Goal: Task Accomplishment & Management: Use online tool/utility

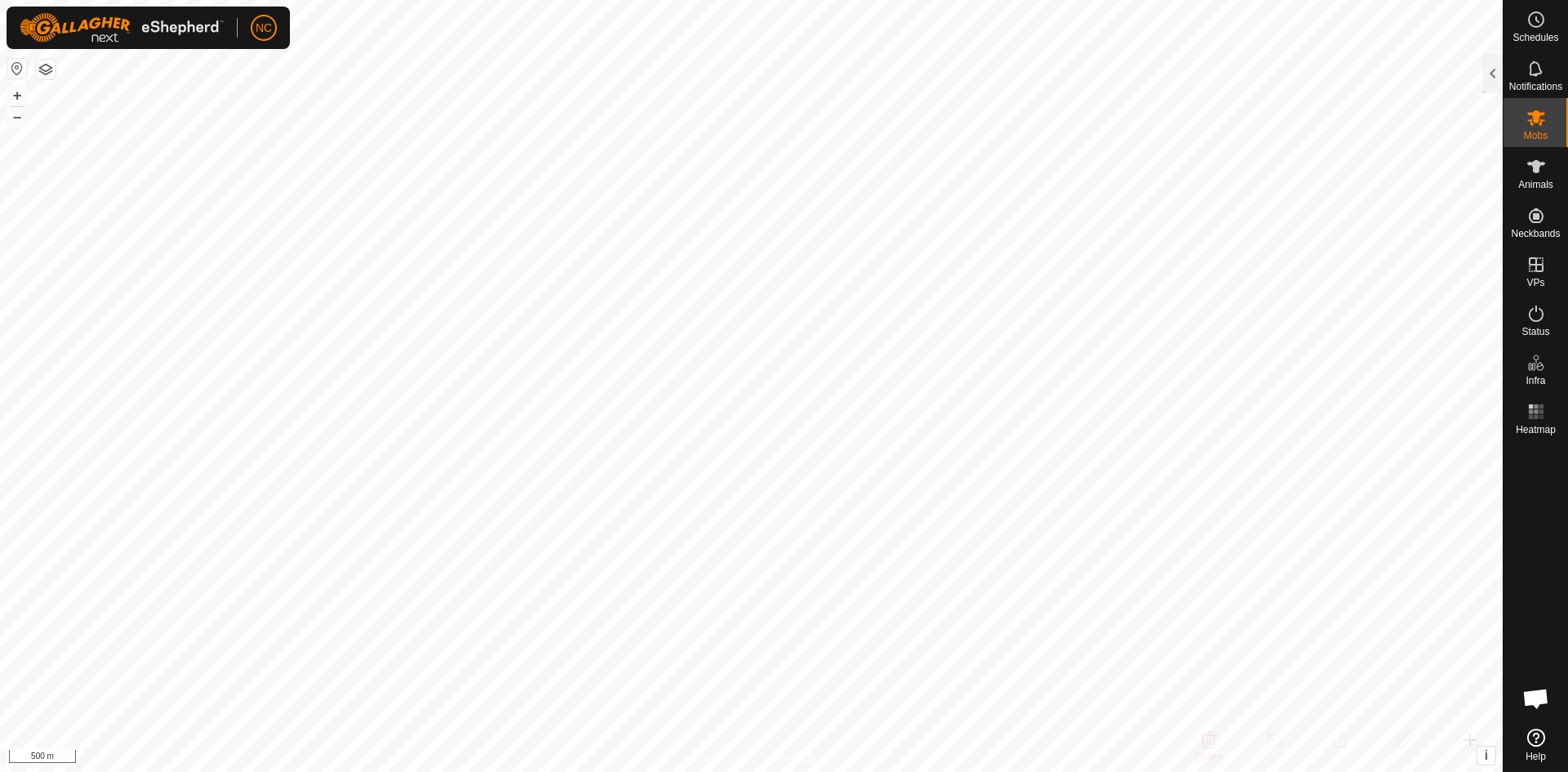
scroll to position [2040, 0]
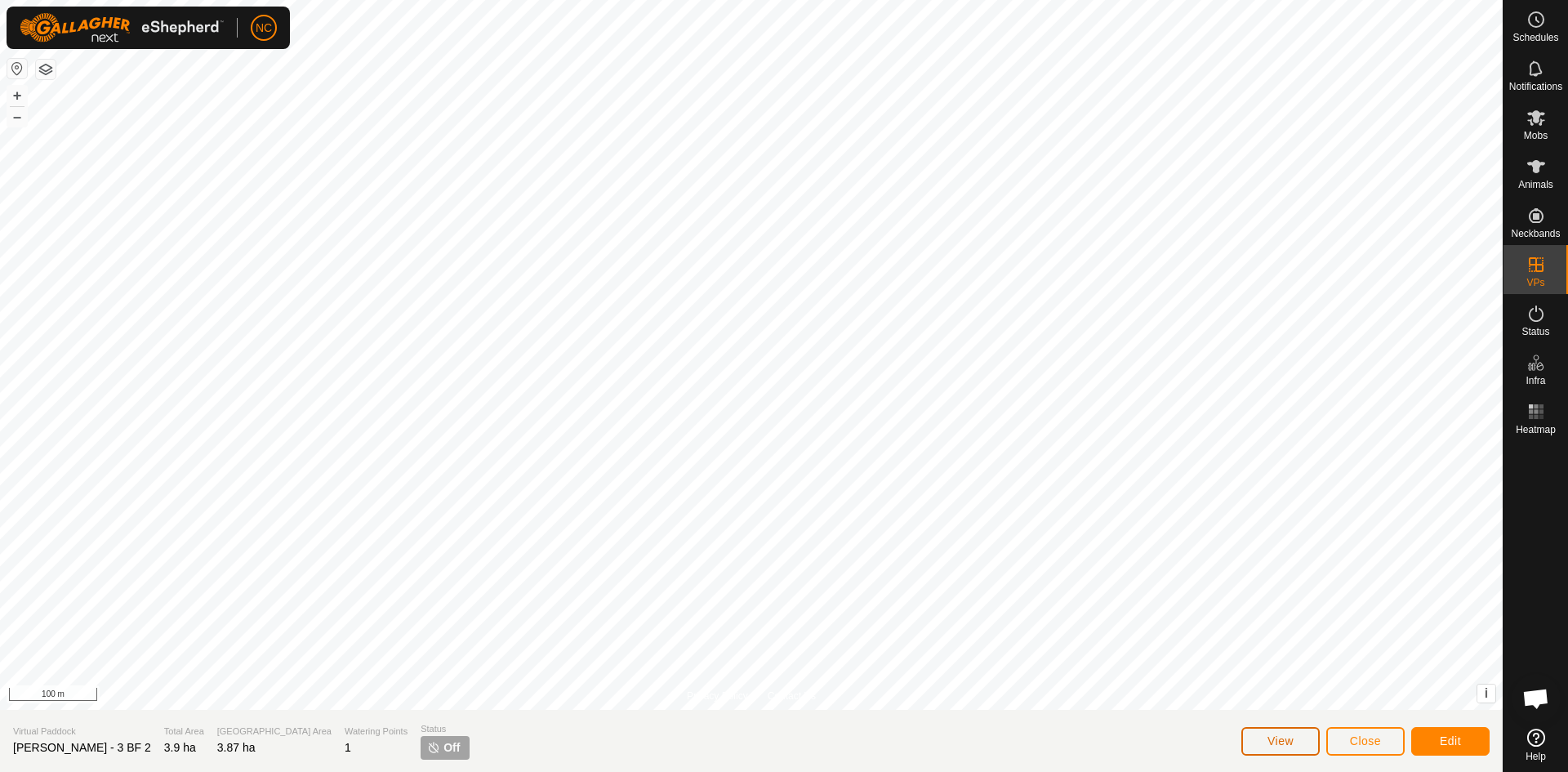
click at [1286, 733] on button "View" at bounding box center [1279, 741] width 78 height 29
click at [1355, 737] on span "Close" at bounding box center [1365, 740] width 31 height 13
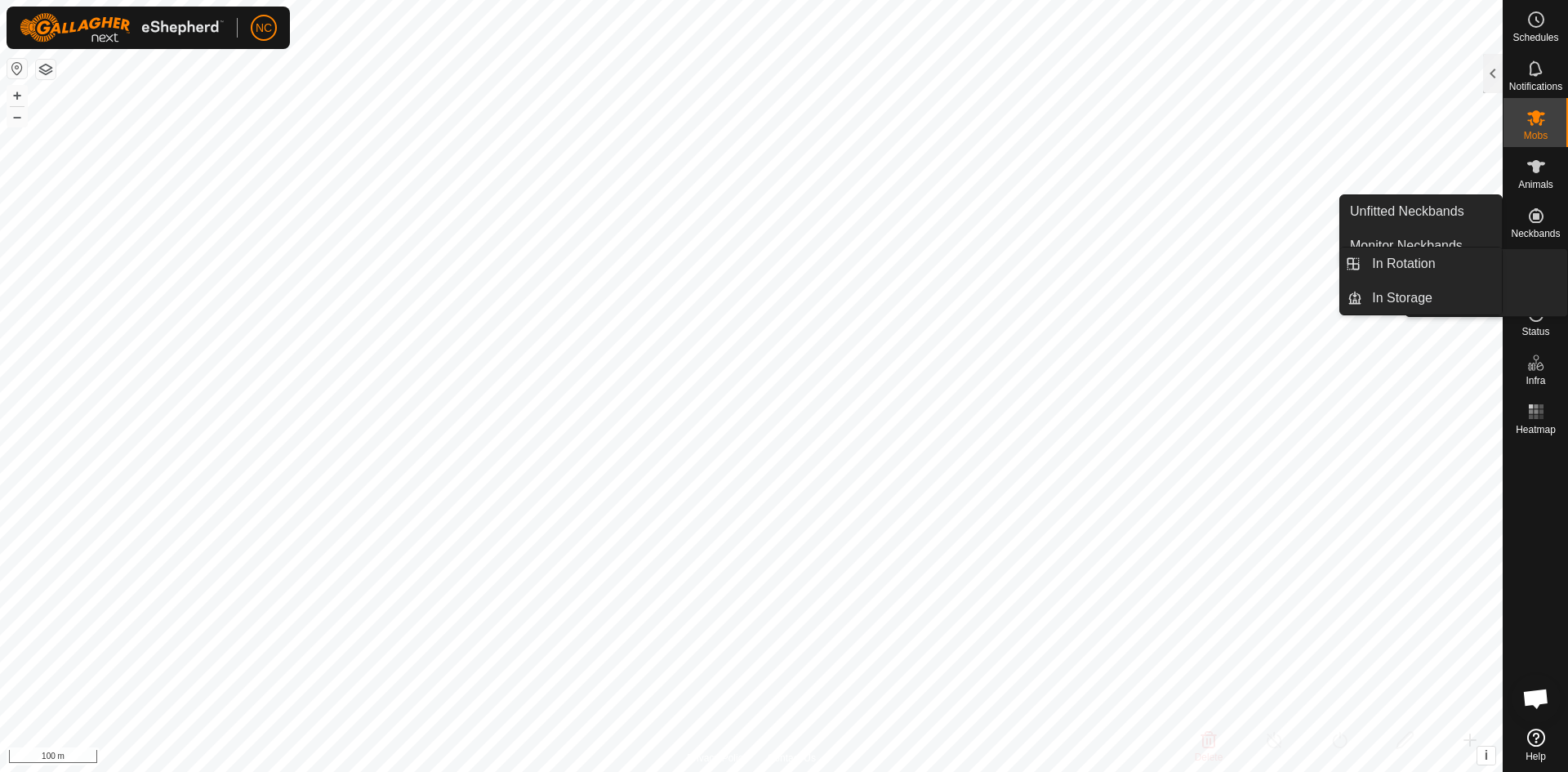
click at [1545, 287] on div "VPs" at bounding box center [1535, 269] width 64 height 49
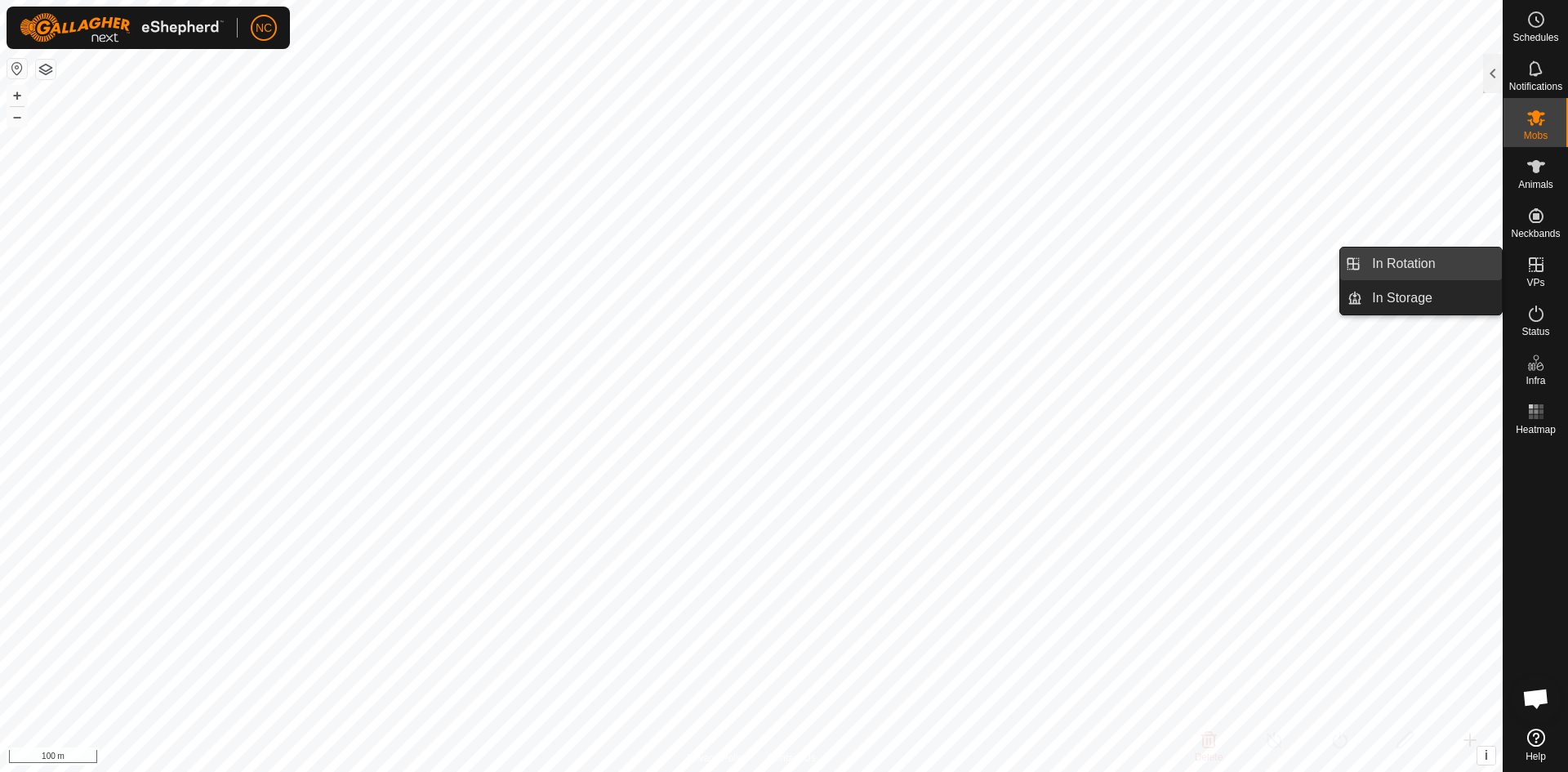
click at [1489, 264] on link "In Rotation" at bounding box center [1431, 263] width 140 height 33
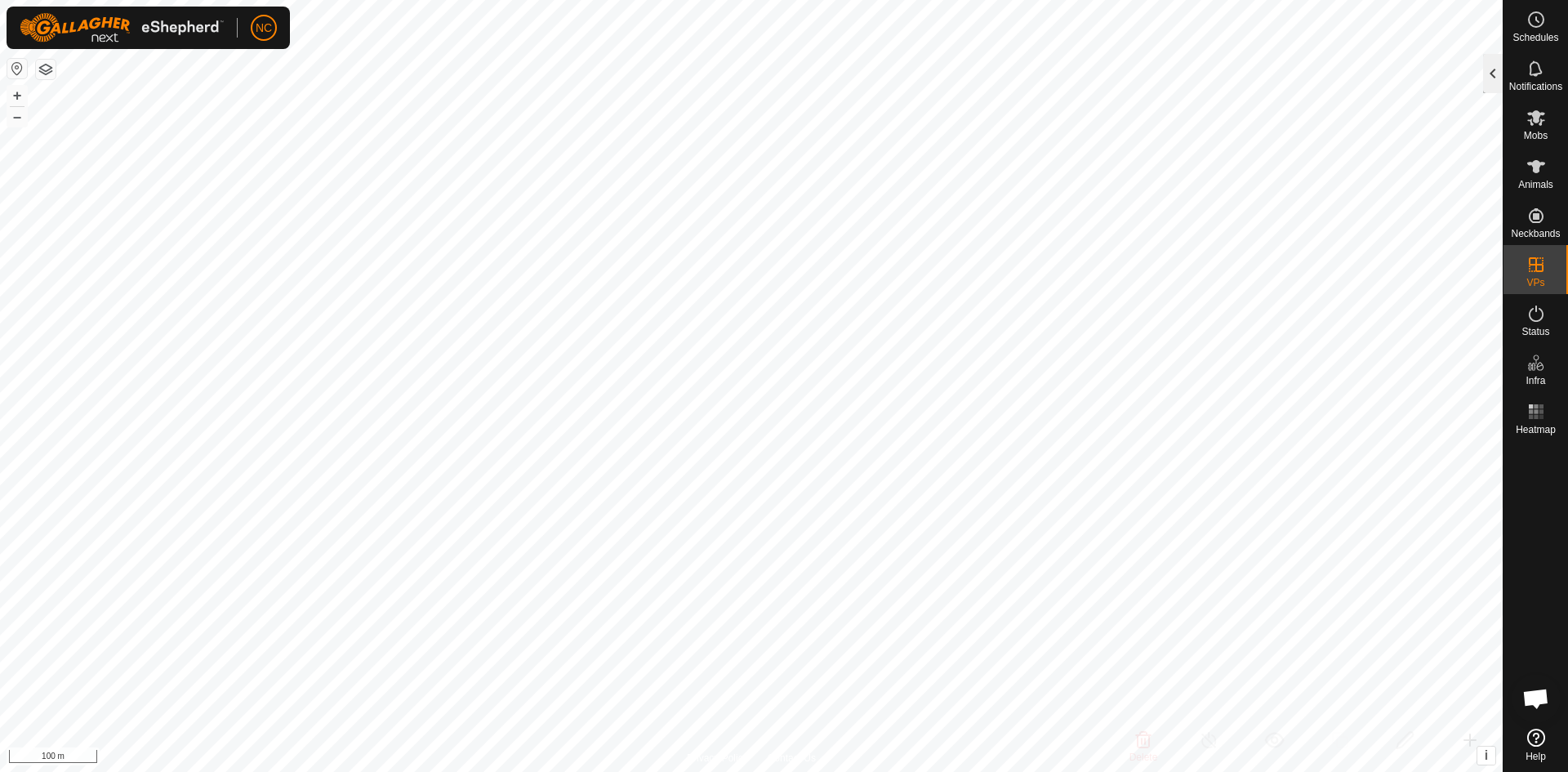
click at [1485, 76] on div at bounding box center [1493, 73] width 20 height 40
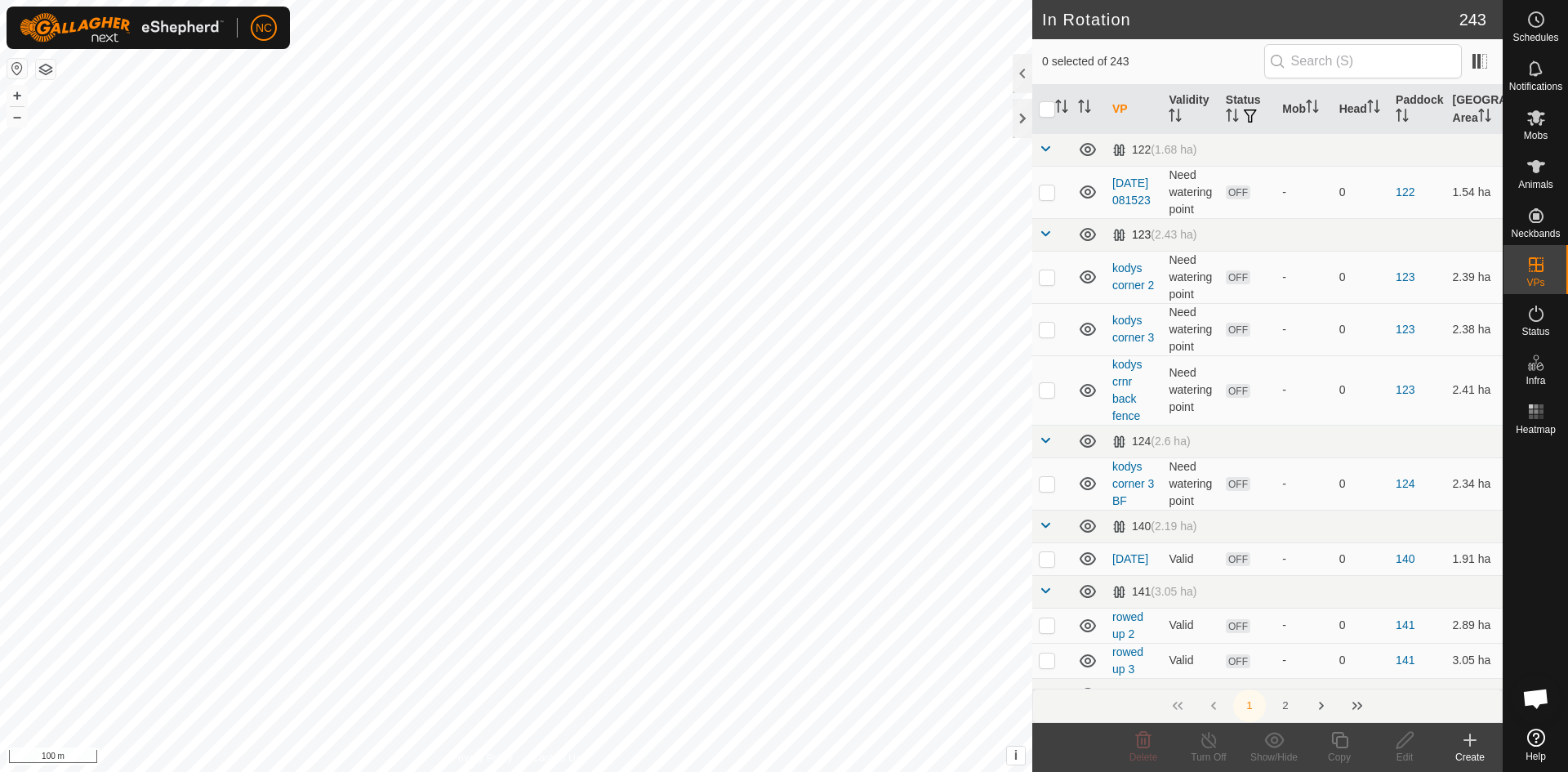
checkbox input "true"
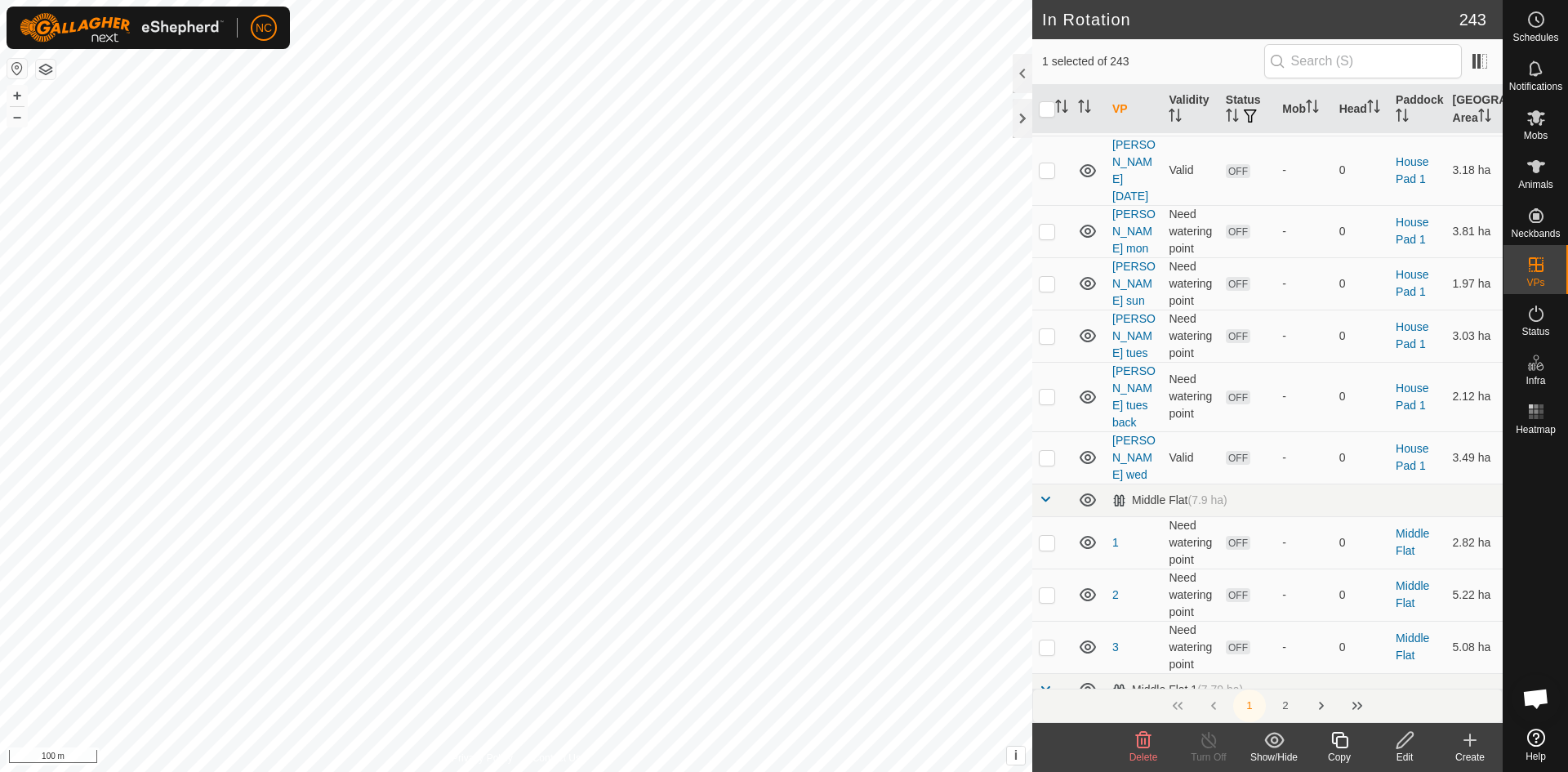
scroll to position [9558, 0]
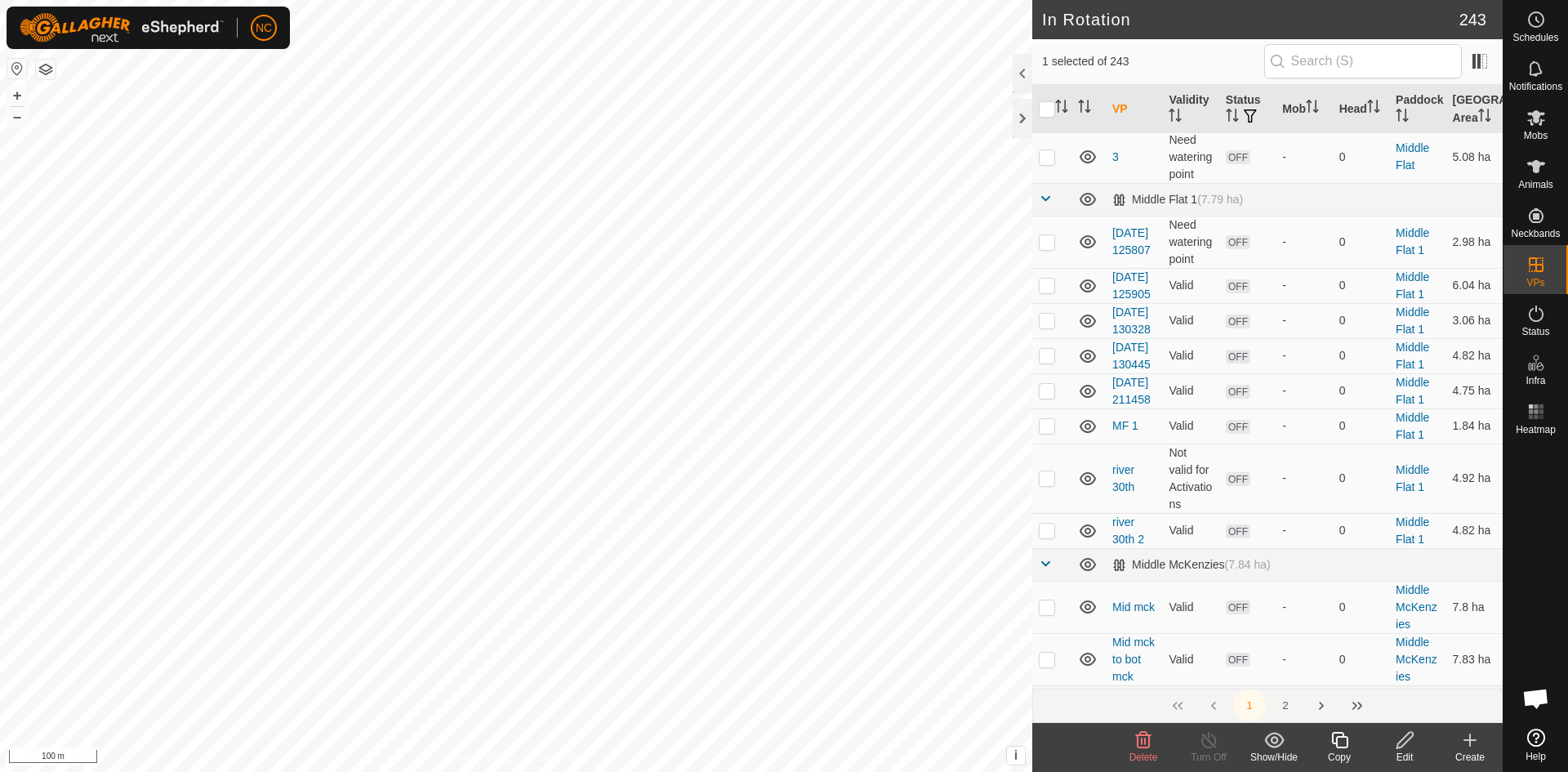
click at [1054, 746] on p-checkbox at bounding box center [1046, 752] width 16 height 13
checkbox input "true"
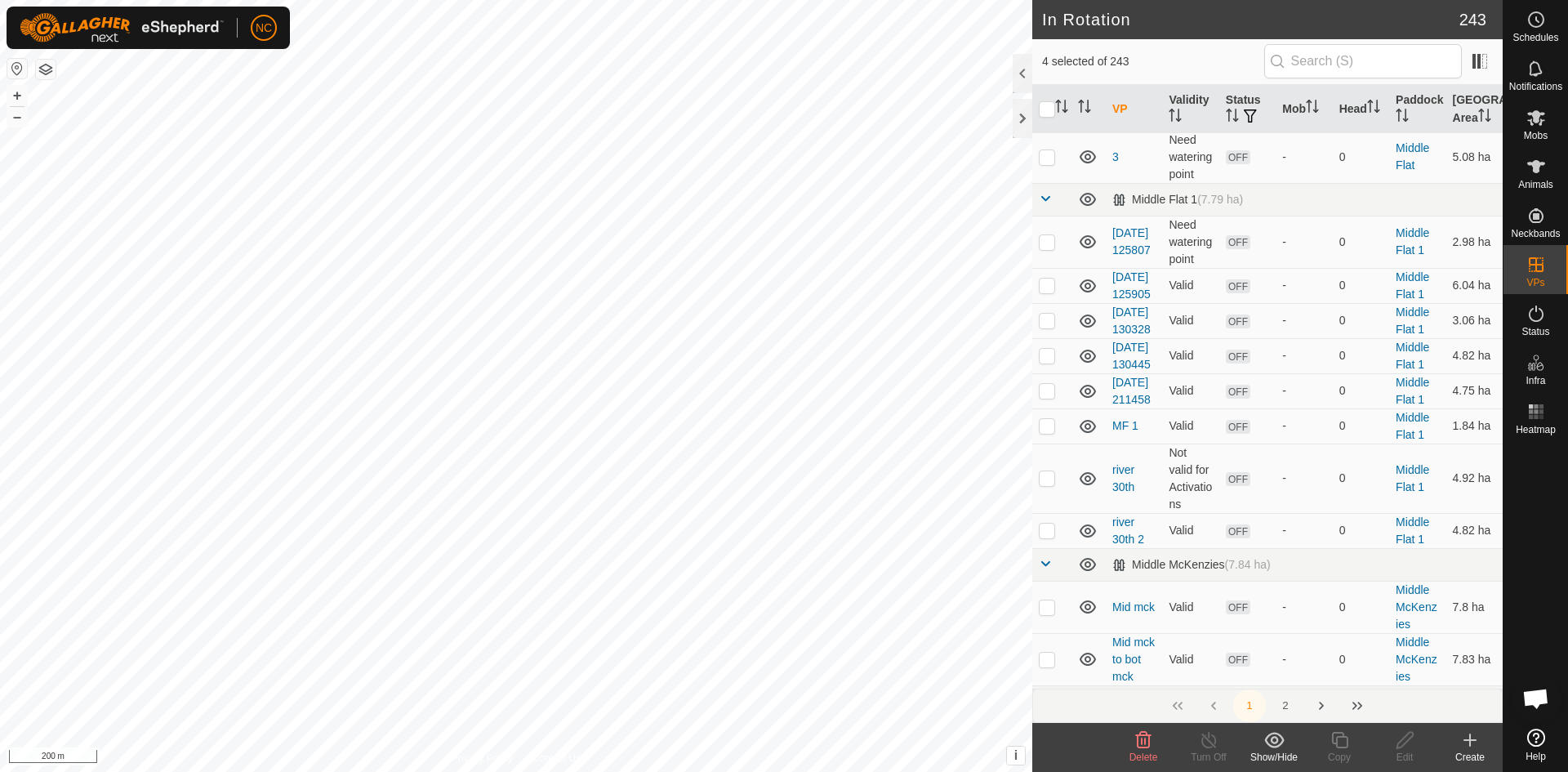
checkbox input "true"
click at [1147, 748] on icon at bounding box center [1144, 740] width 16 height 16
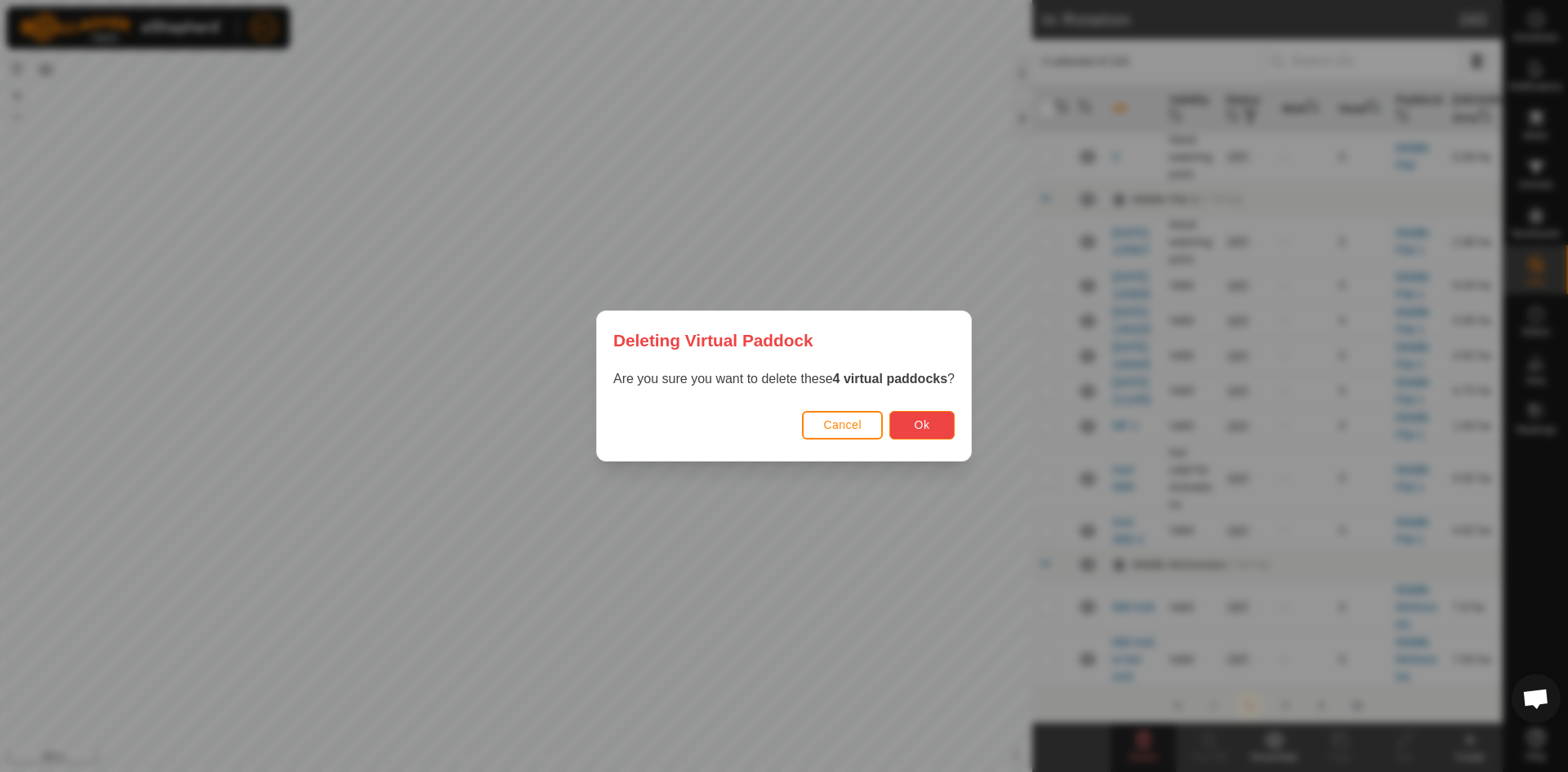
drag, startPoint x: 946, startPoint y: 430, endPoint x: 936, endPoint y: 439, distance: 13.5
click at [943, 440] on div "Cancel Ok" at bounding box center [784, 433] width 374 height 56
click at [921, 429] on span "Ok" at bounding box center [922, 424] width 16 height 13
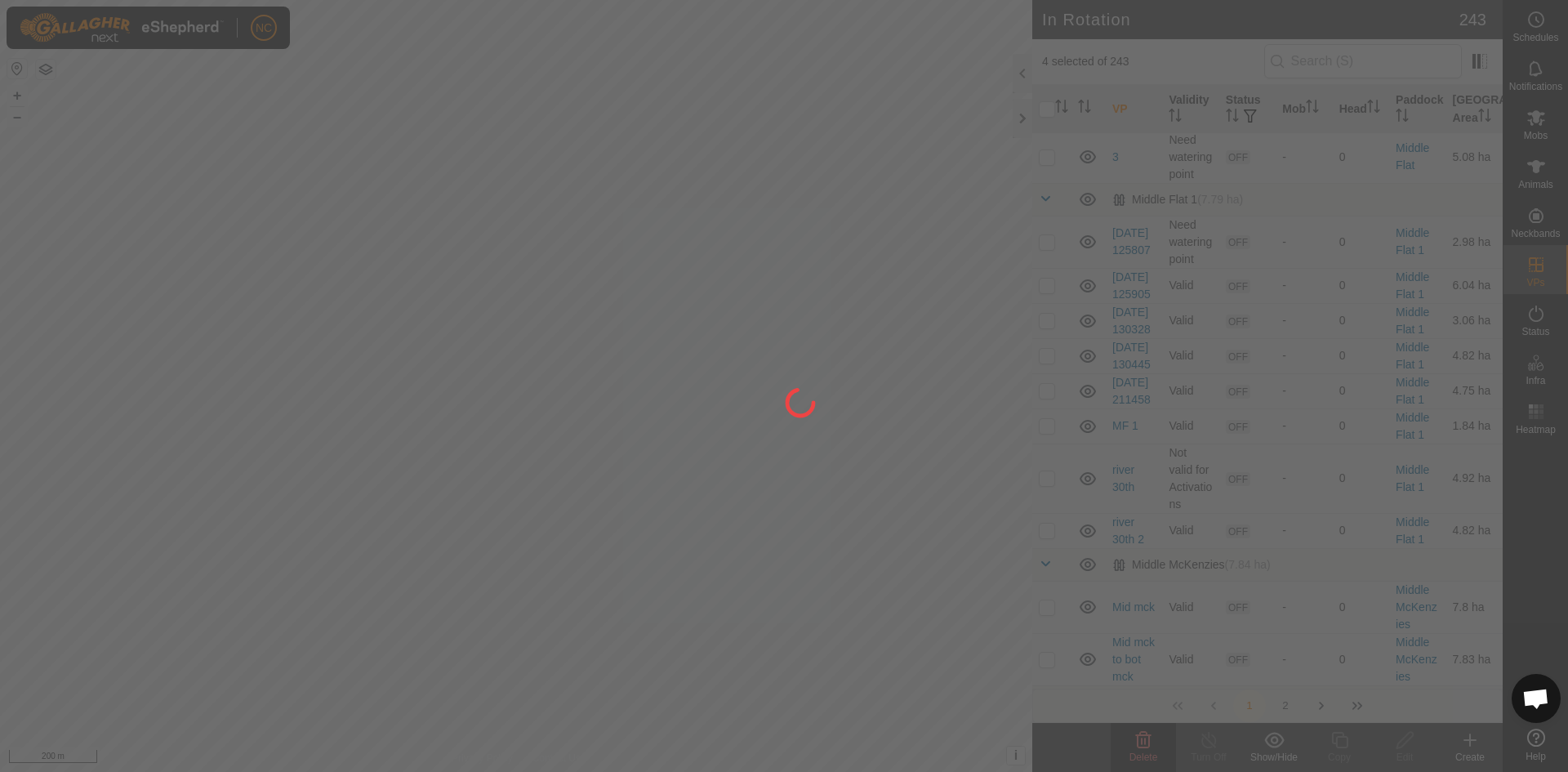
checkbox input "false"
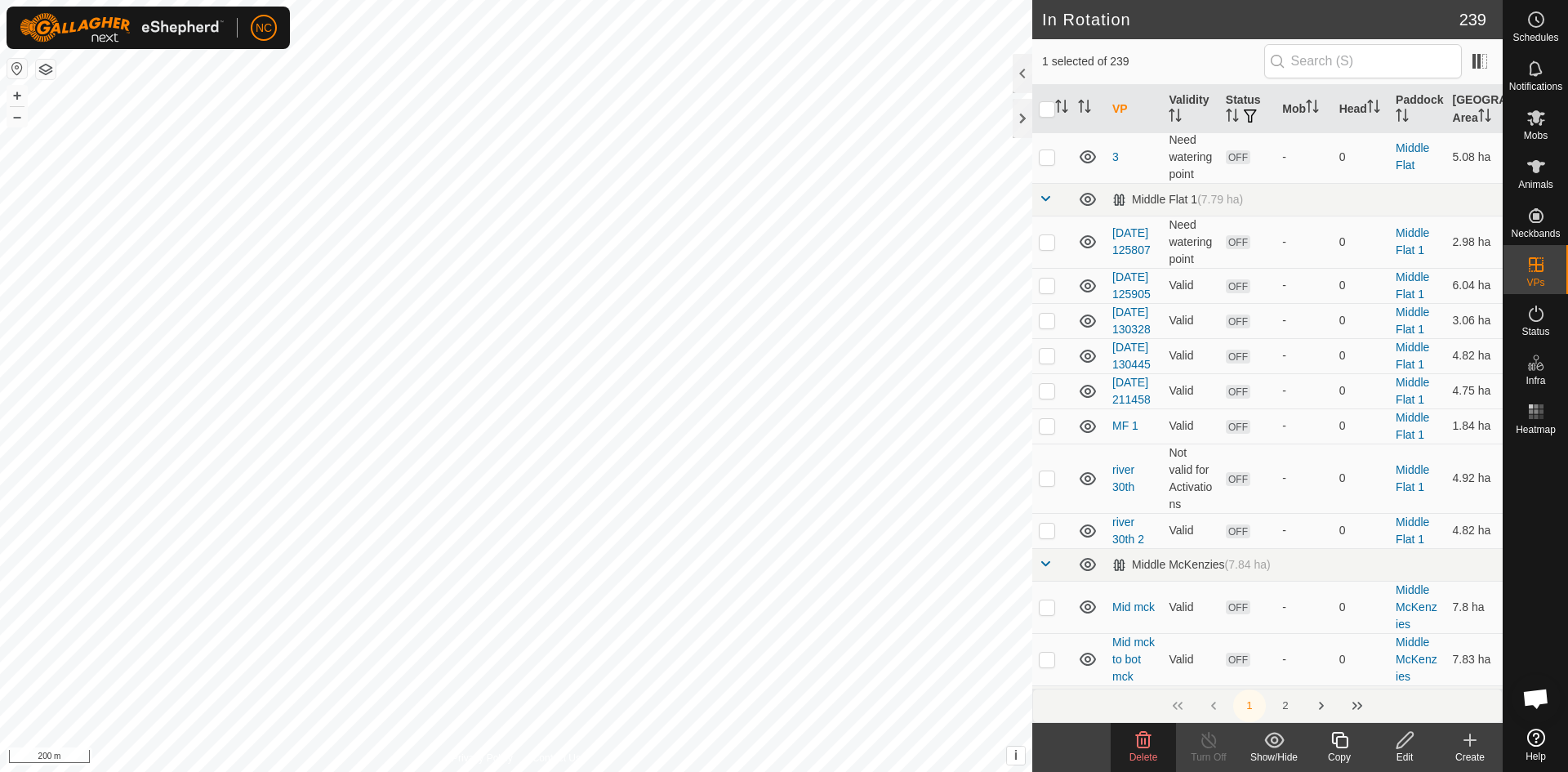
click at [1145, 745] on icon at bounding box center [1144, 740] width 16 height 16
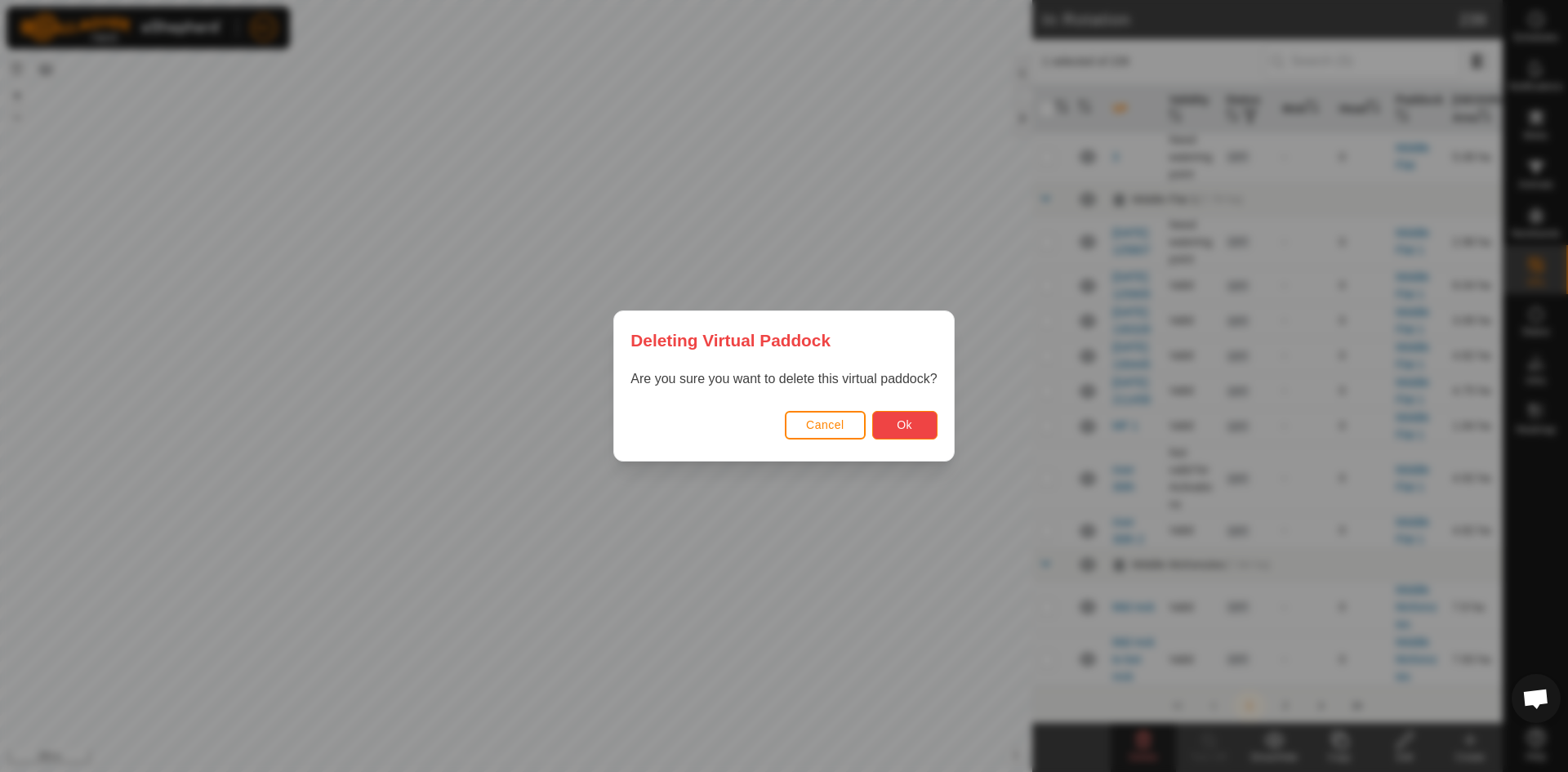
click at [894, 421] on button "Ok" at bounding box center [905, 425] width 65 height 29
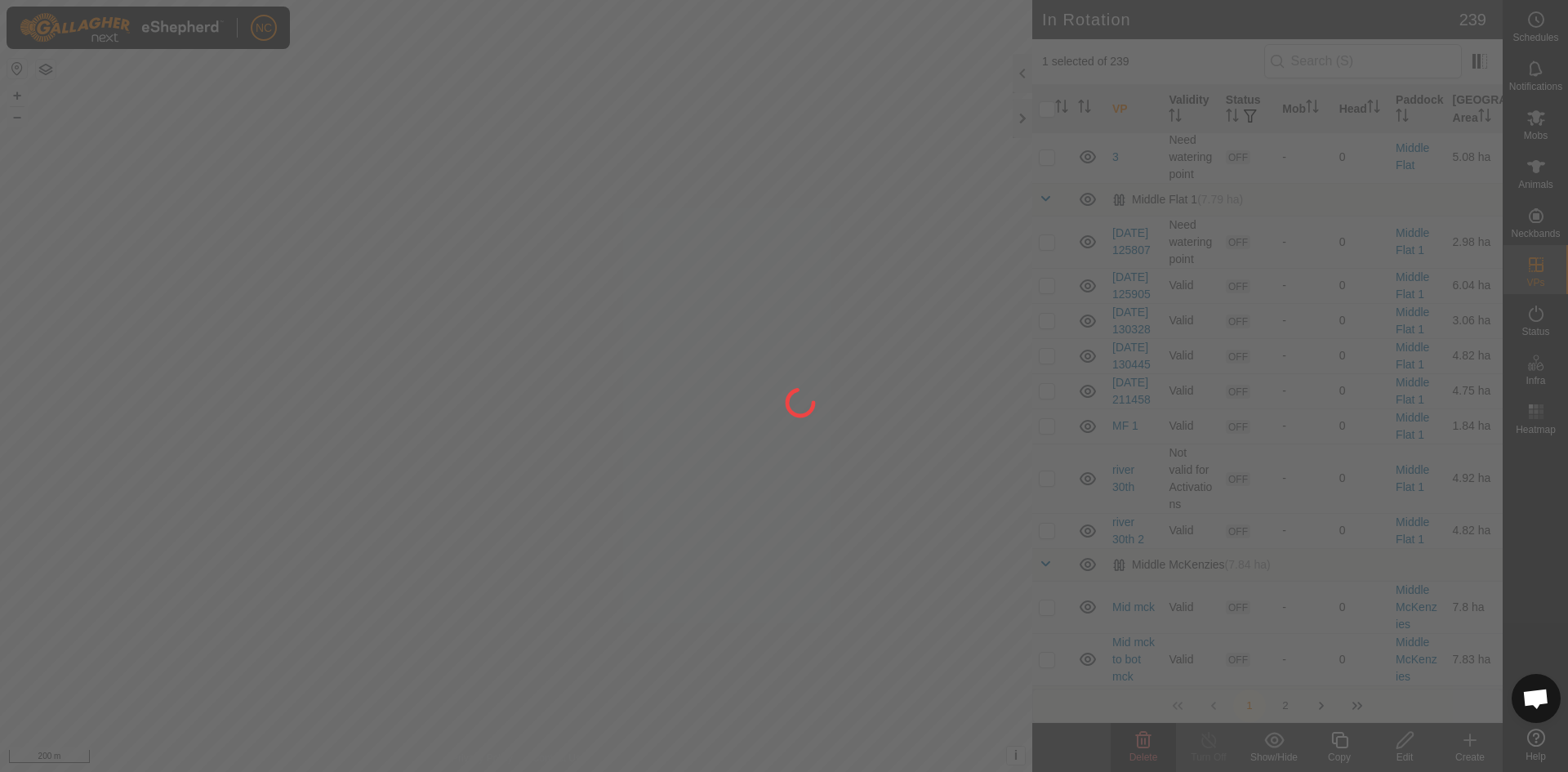
checkbox input "false"
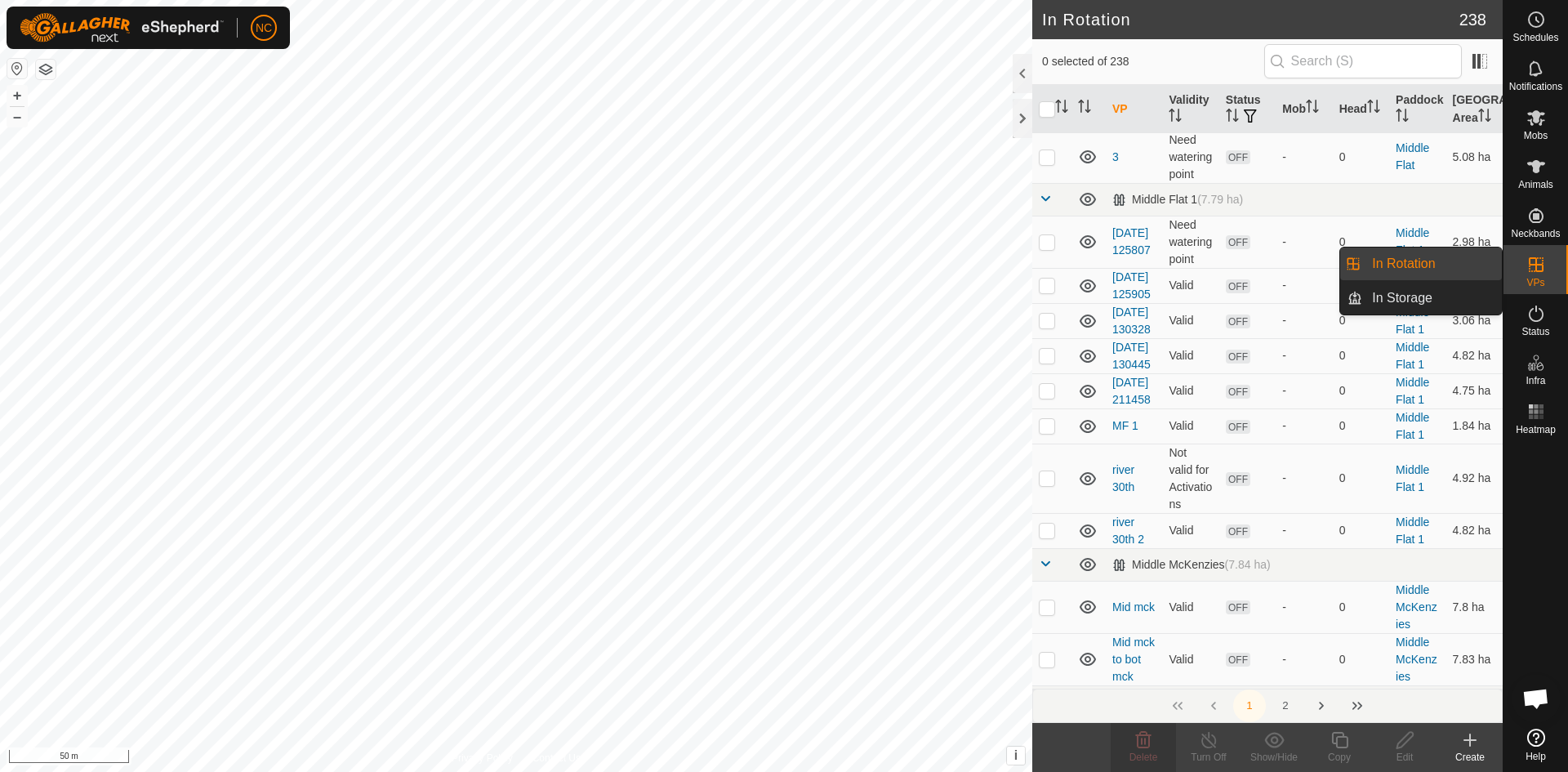
click at [1536, 269] on icon at bounding box center [1536, 265] width 20 height 20
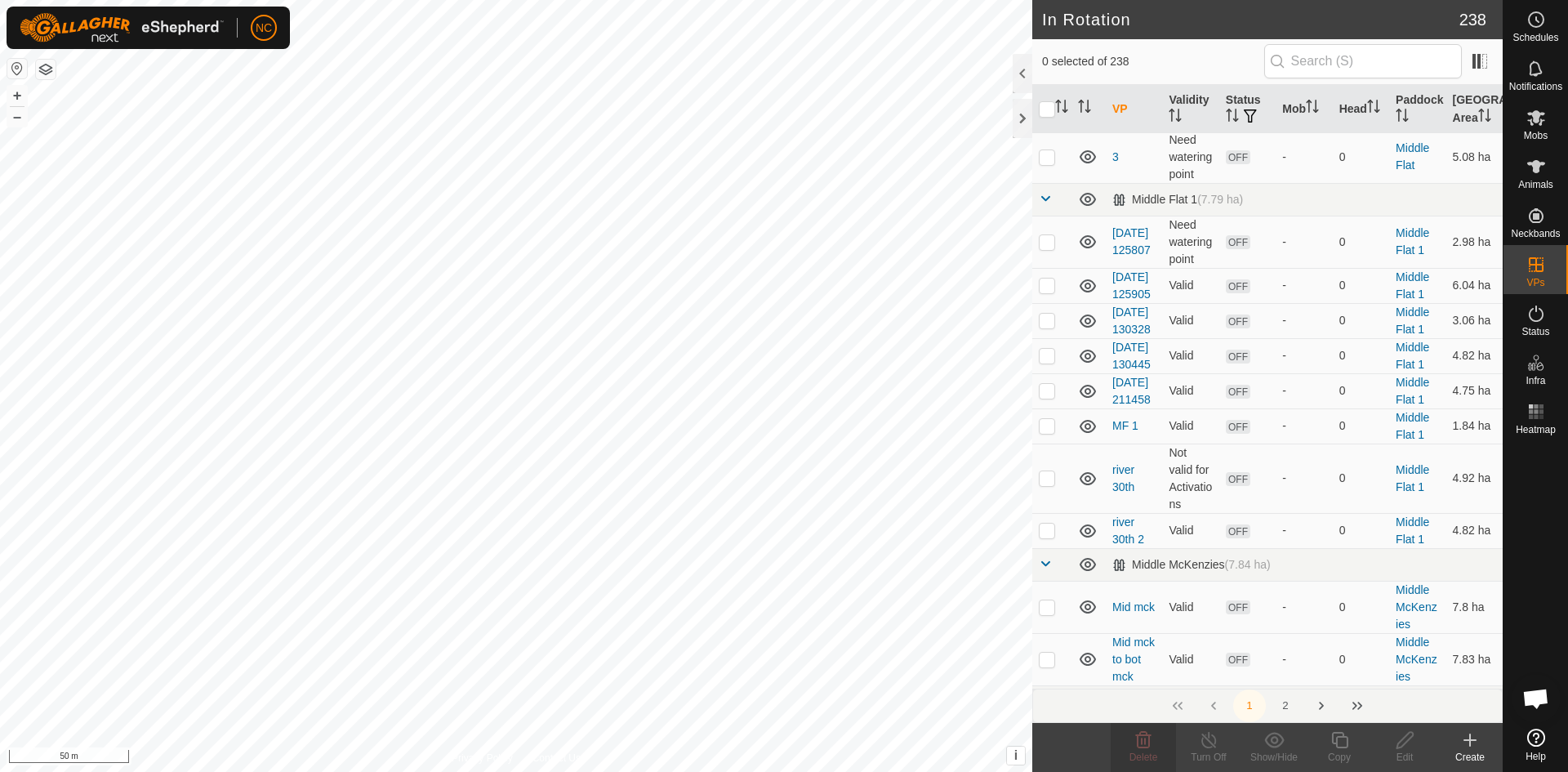
click at [1471, 750] on div "Create" at bounding box center [1470, 757] width 65 height 15
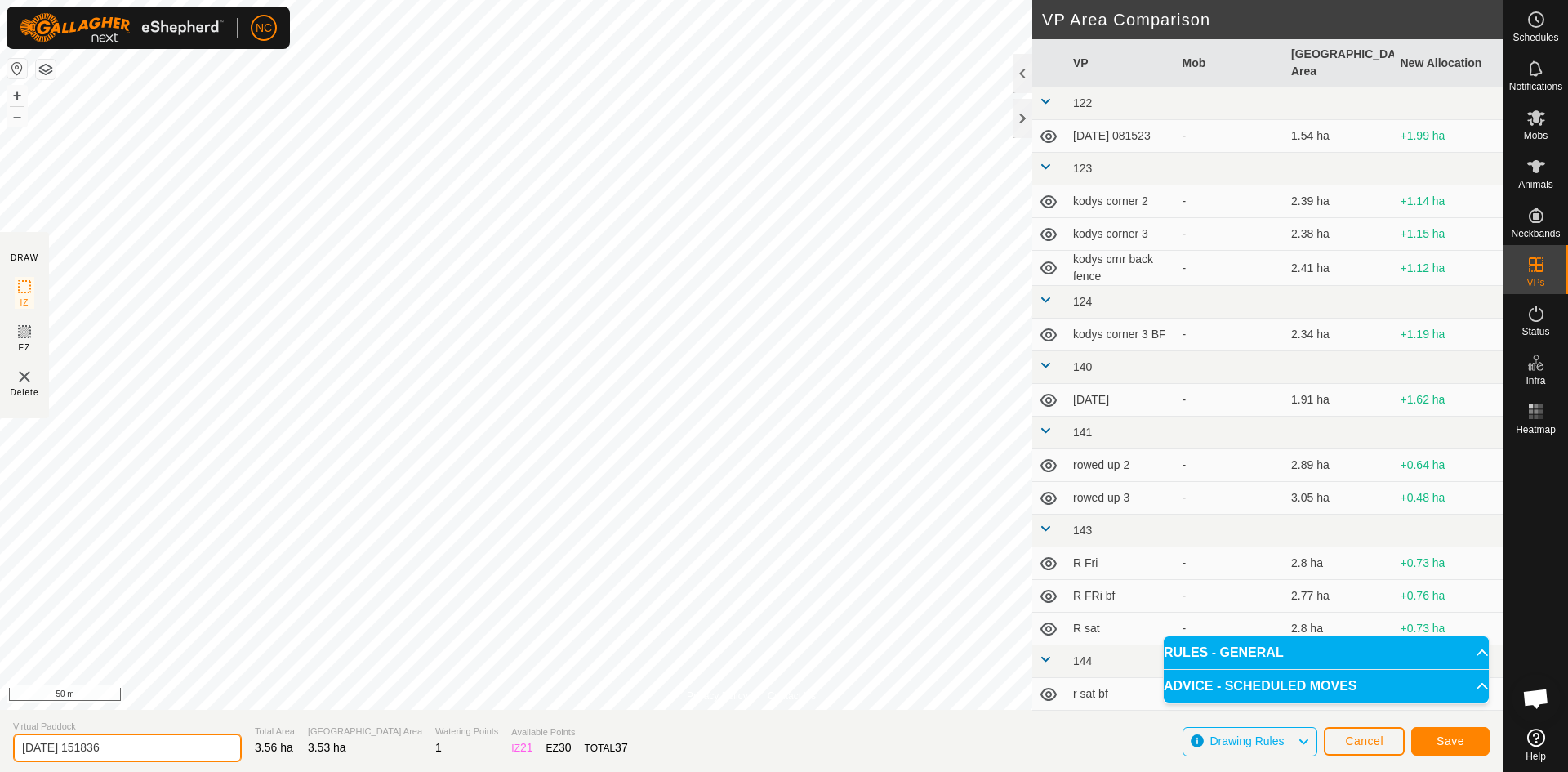
drag, startPoint x: 192, startPoint y: 754, endPoint x: 0, endPoint y: 739, distance: 192.6
click at [0, 739] on section "Virtual Paddock [DATE] 151836 Total Area 3.56 ha Grazing Area 3.53 ha Watering …" at bounding box center [751, 740] width 1503 height 63
type input "M"
type input "1"
type input "M"
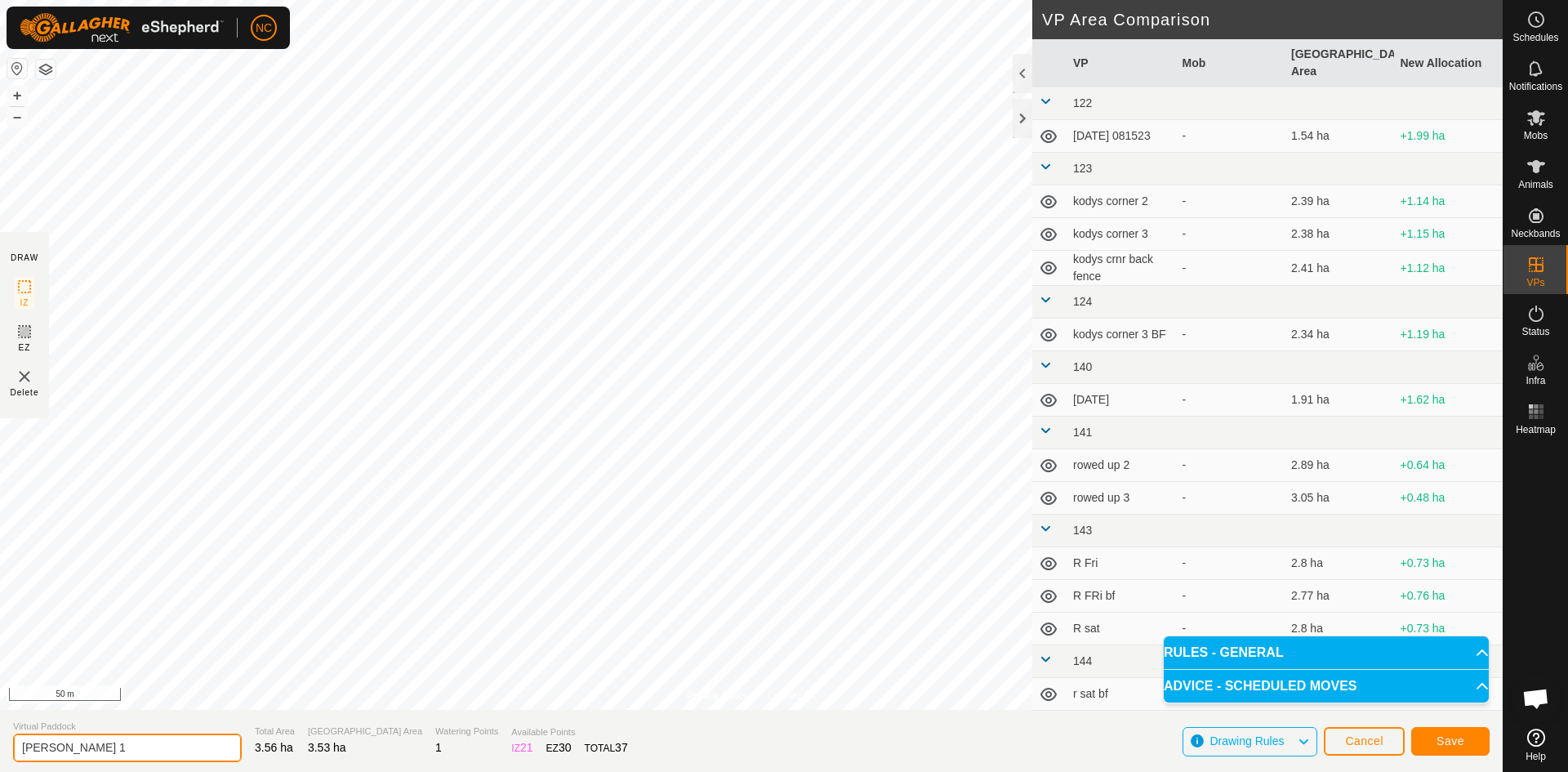
type input "[PERSON_NAME] 1"
click at [1448, 738] on span "Save" at bounding box center [1450, 740] width 28 height 13
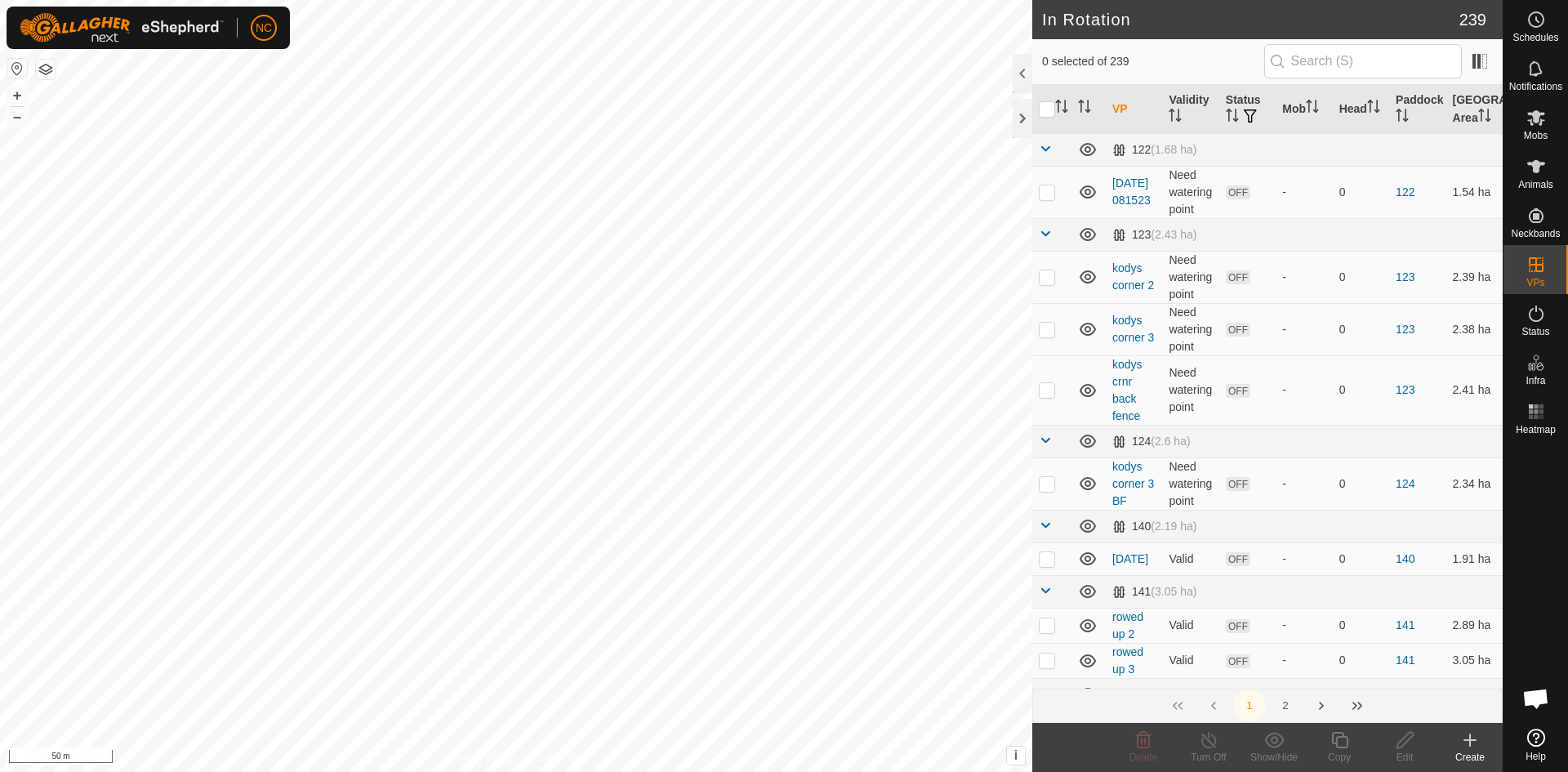
click at [1480, 756] on div "Create" at bounding box center [1470, 757] width 65 height 15
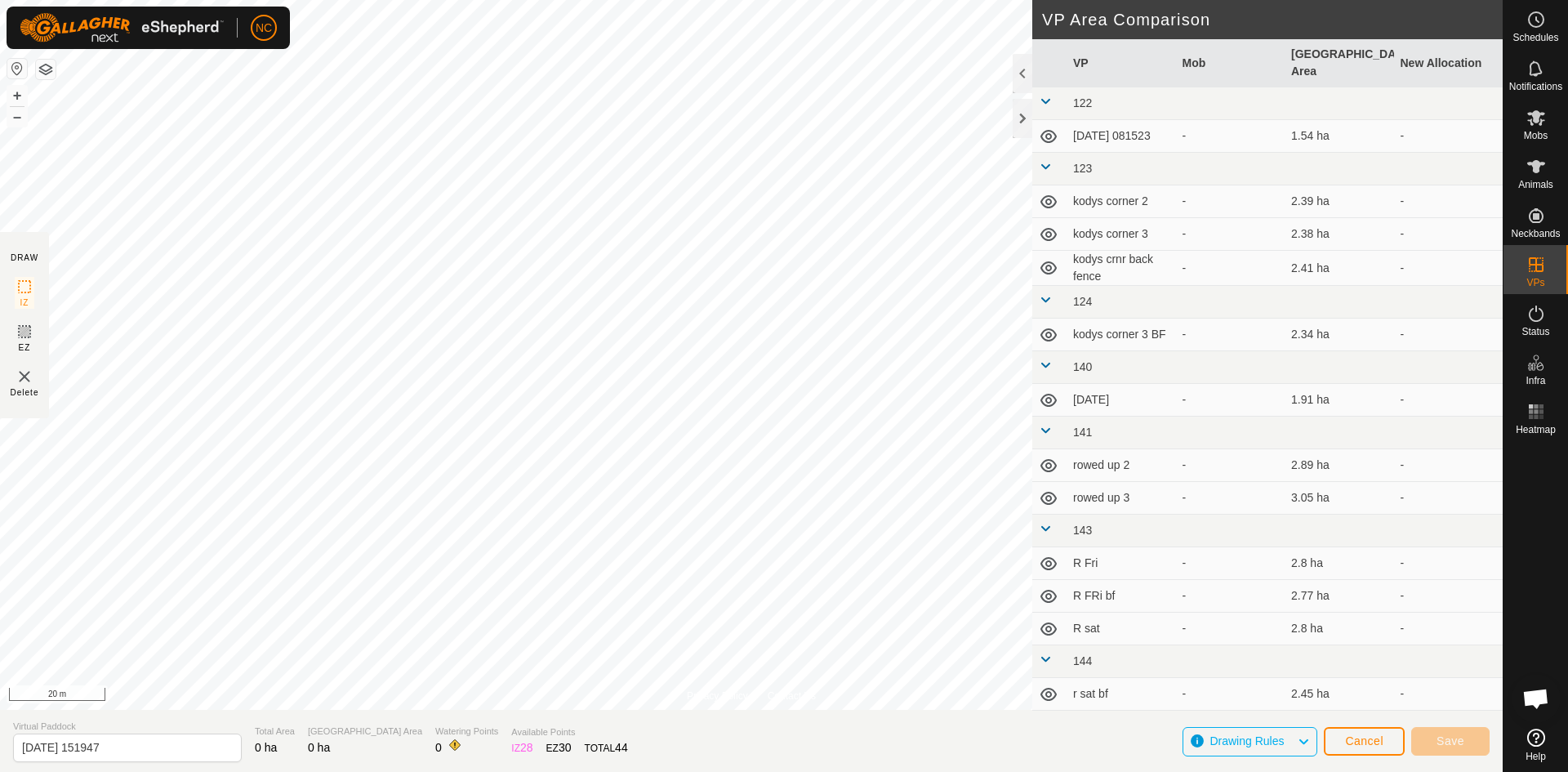
click at [695, 771] on html "NC Schedules Notifications Mobs Animals Neckbands VPs Status Infra Heatmap Help…" at bounding box center [784, 386] width 1568 height 772
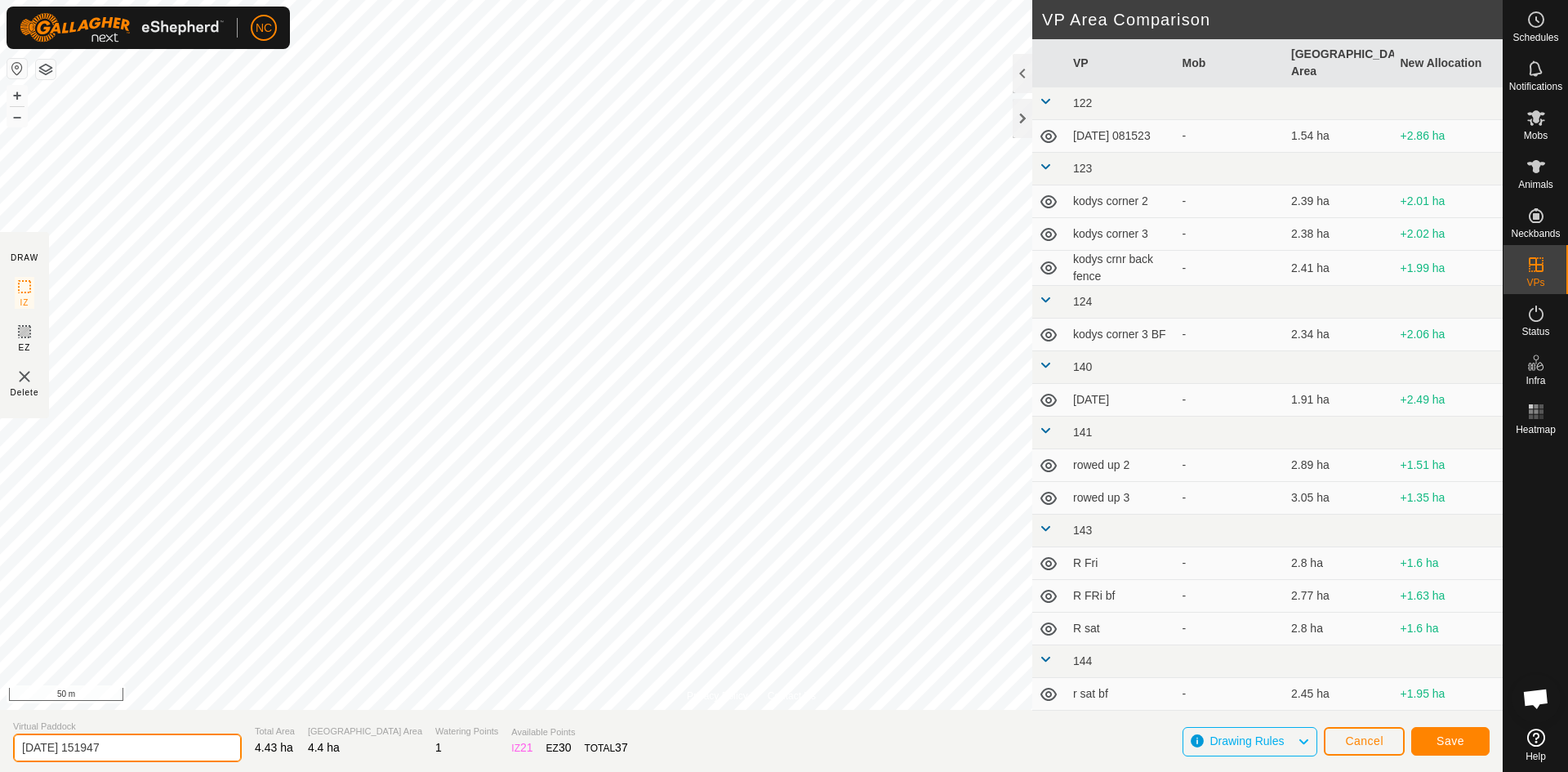
drag, startPoint x: 179, startPoint y: 742, endPoint x: 0, endPoint y: 744, distance: 179.0
click at [0, 744] on section "Virtual Paddock [DATE] 151947 Total Area 4.43 ha Grazing Area 4.4 ha Watering P…" at bounding box center [751, 740] width 1503 height 63
type input "[PERSON_NAME] 1 - 2"
click at [1367, 748] on button "Cancel" at bounding box center [1363, 741] width 80 height 29
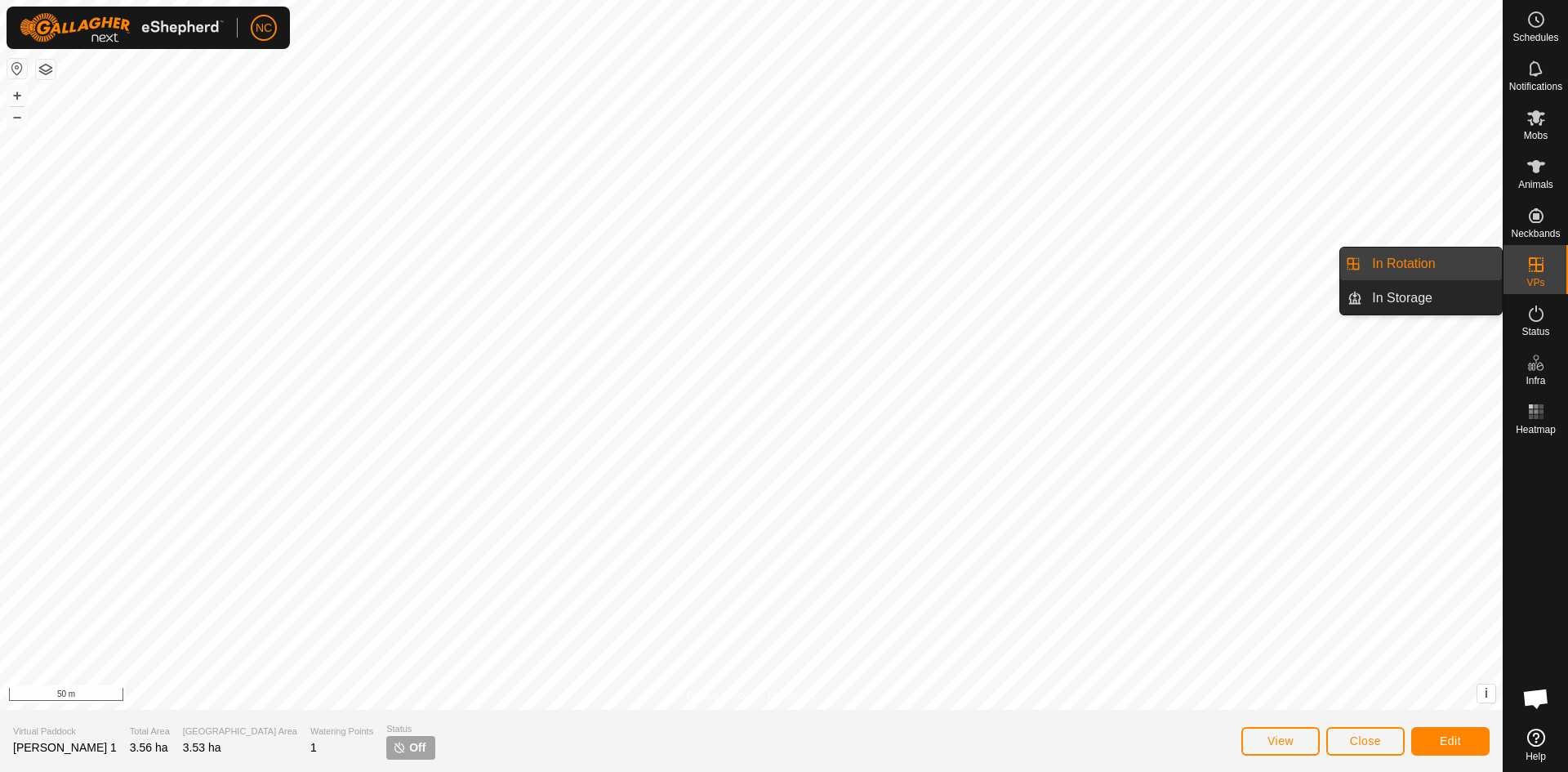
click at [1549, 275] on es-virtualpaddocks-svg-icon at bounding box center [1536, 265] width 30 height 26
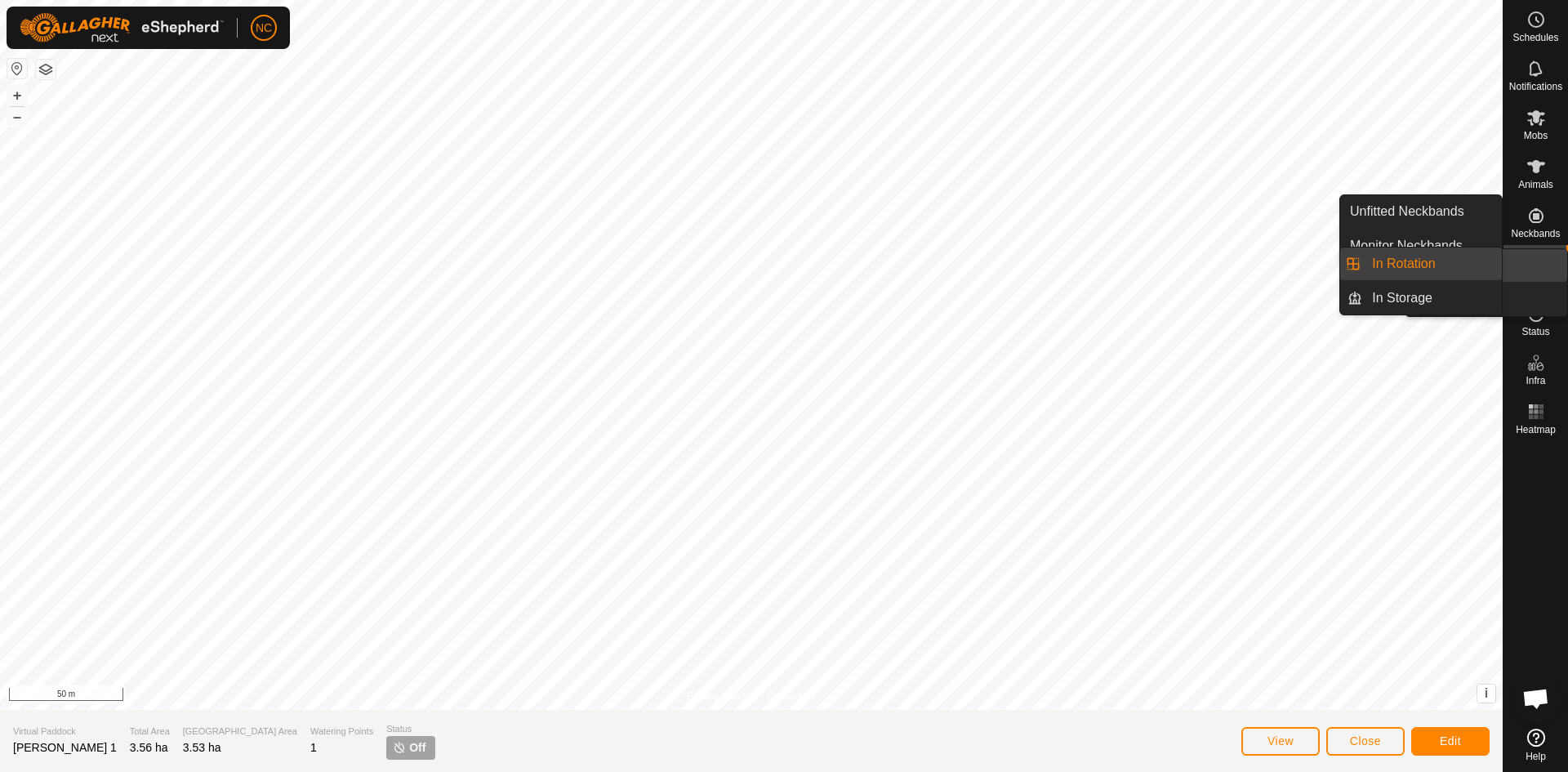
click at [1540, 265] on icon at bounding box center [1535, 264] width 15 height 15
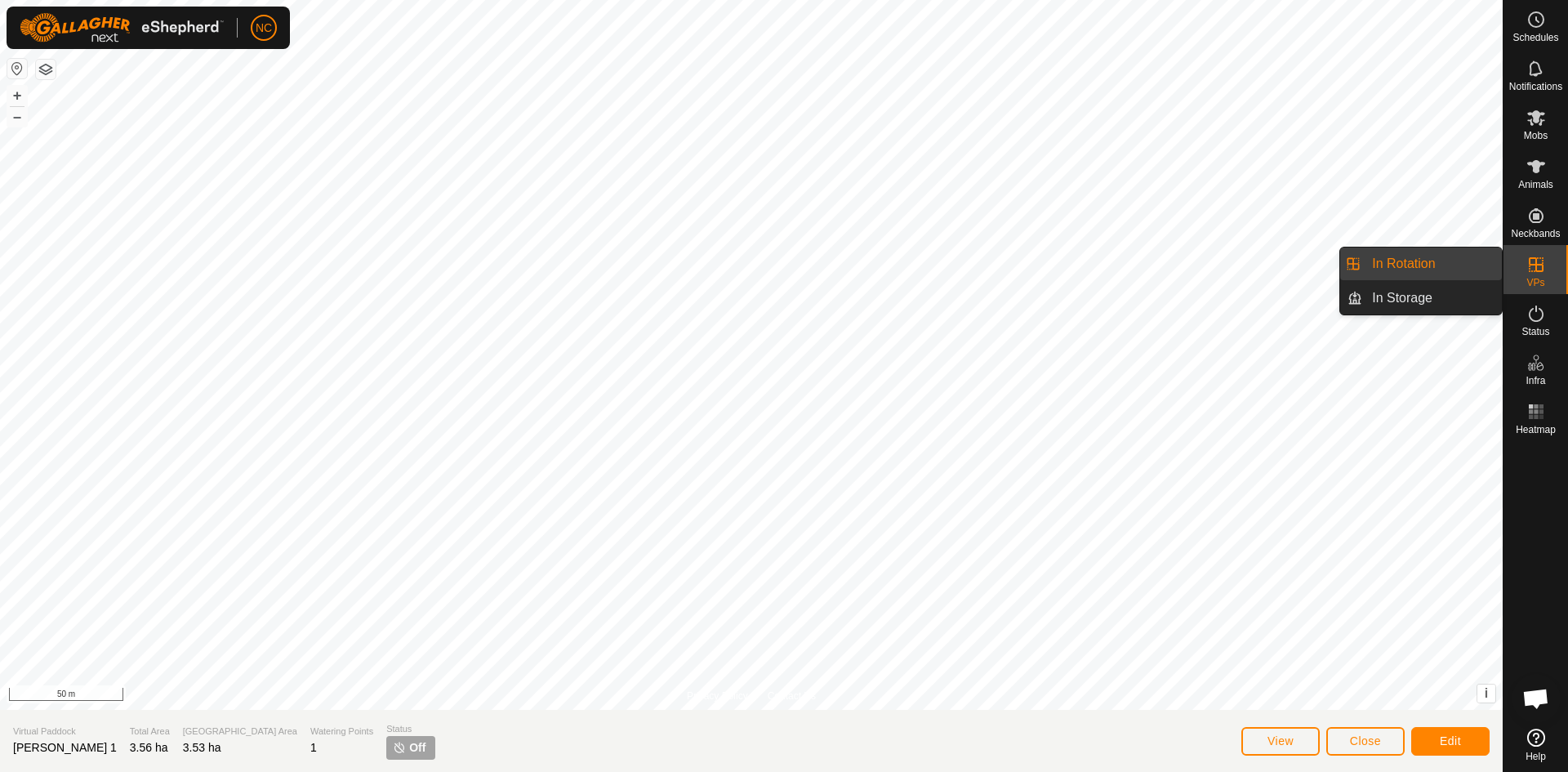
click at [1431, 272] on link "In Rotation" at bounding box center [1431, 263] width 140 height 33
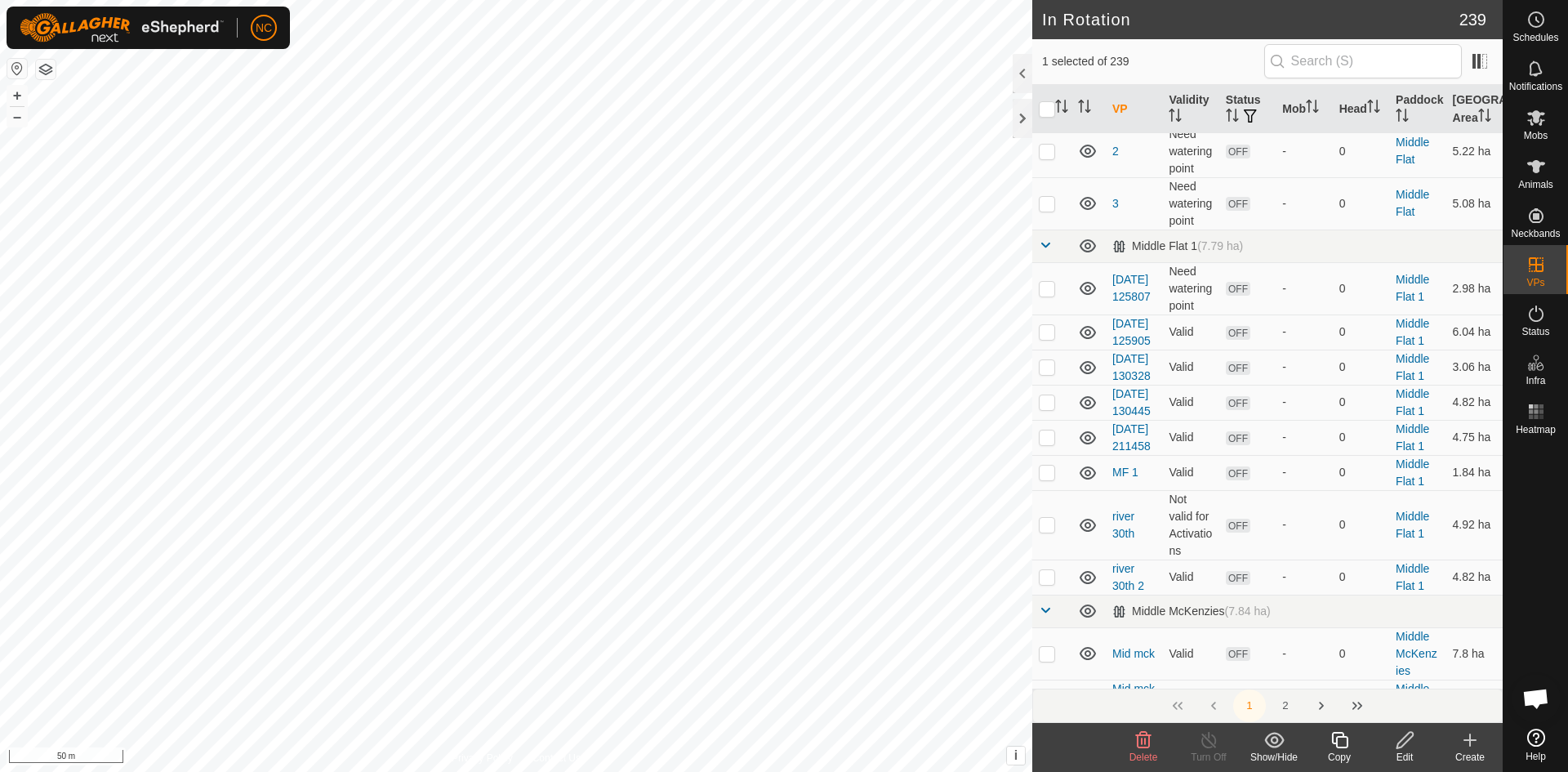
scroll to position [9639, 0]
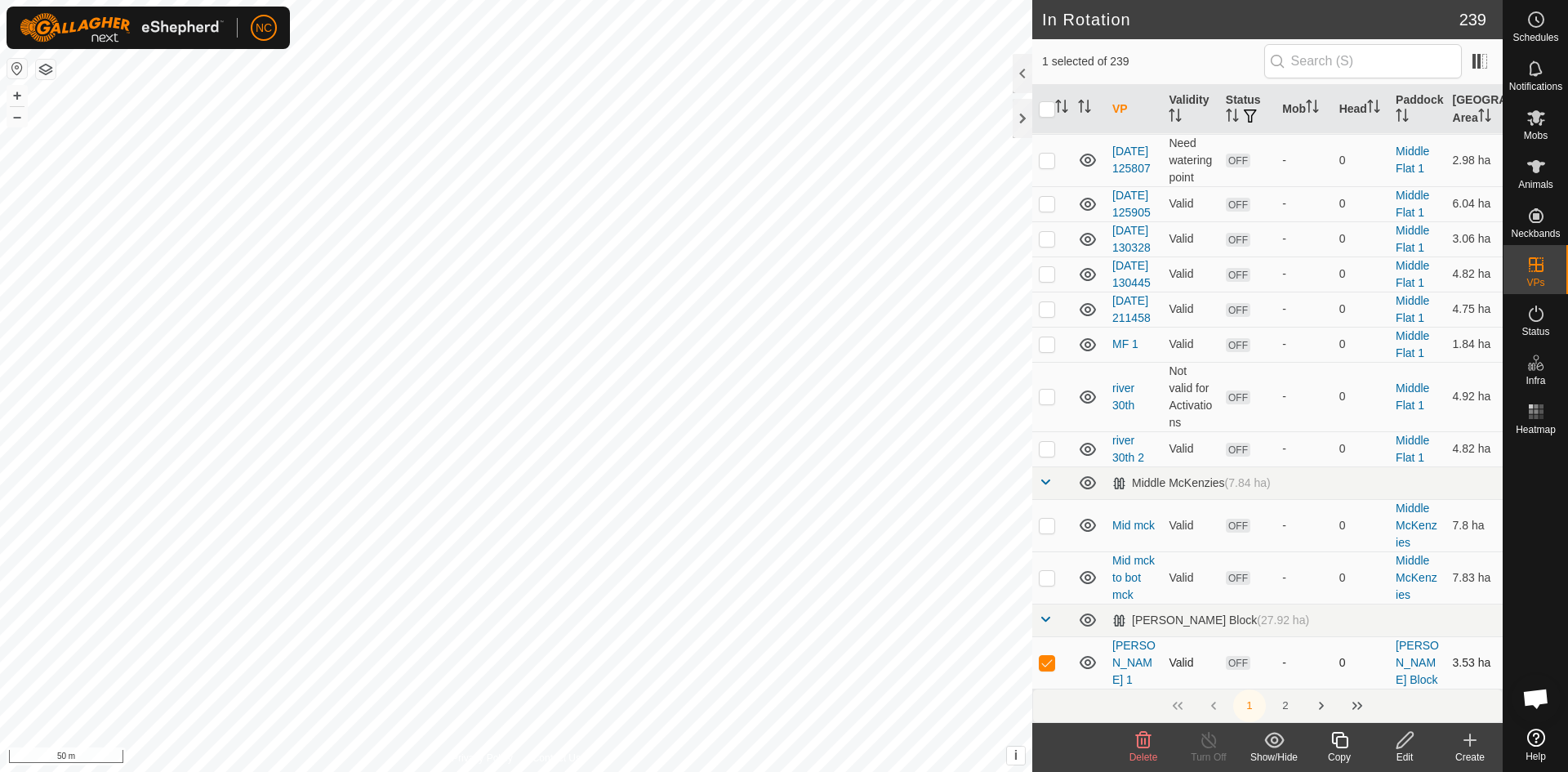
click at [1040, 656] on p-checkbox at bounding box center [1046, 662] width 16 height 13
click at [1044, 656] on p-checkbox at bounding box center [1046, 662] width 16 height 13
click at [1148, 737] on icon at bounding box center [1144, 740] width 16 height 16
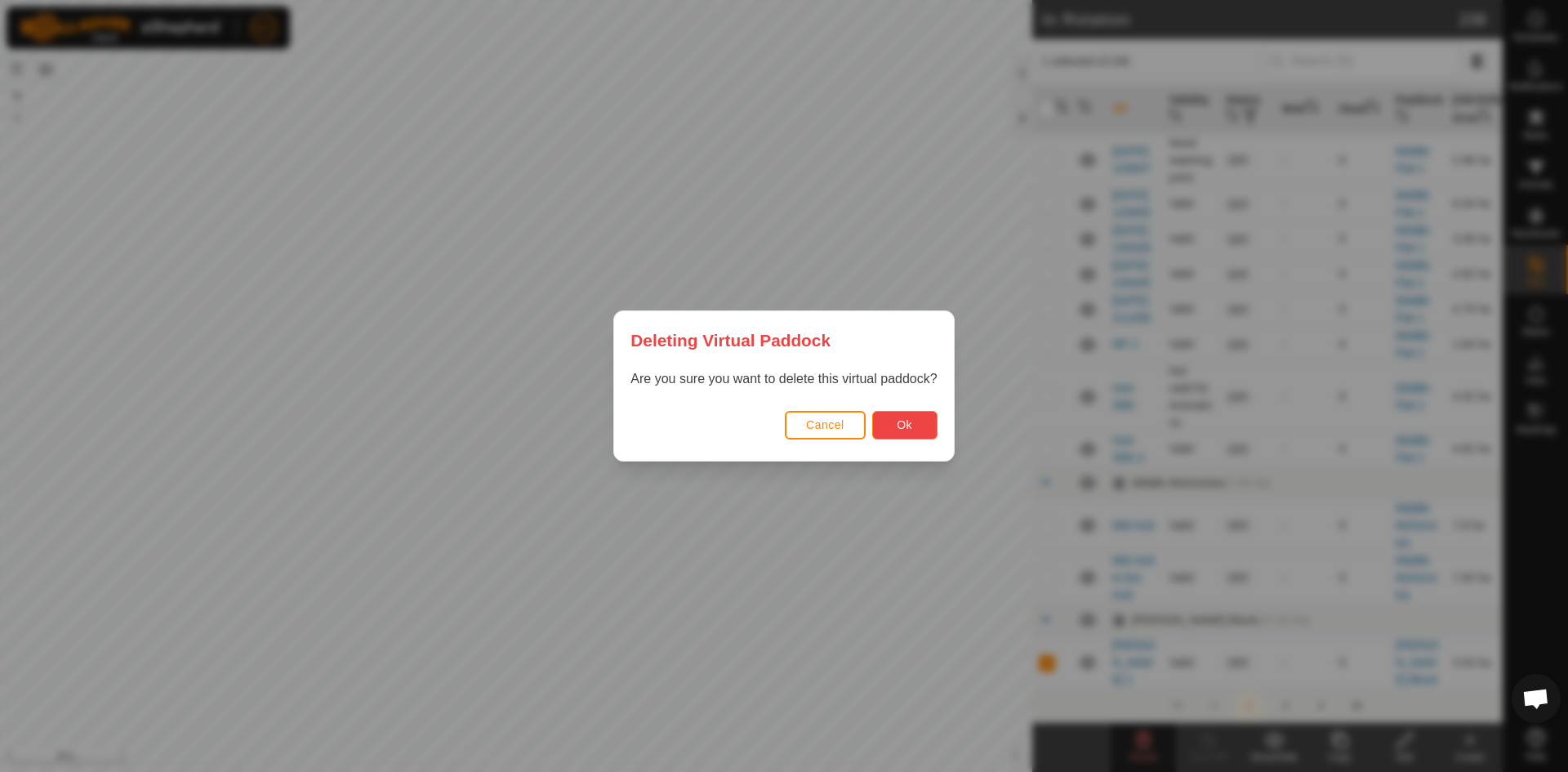
click at [903, 423] on span "Ok" at bounding box center [905, 424] width 16 height 13
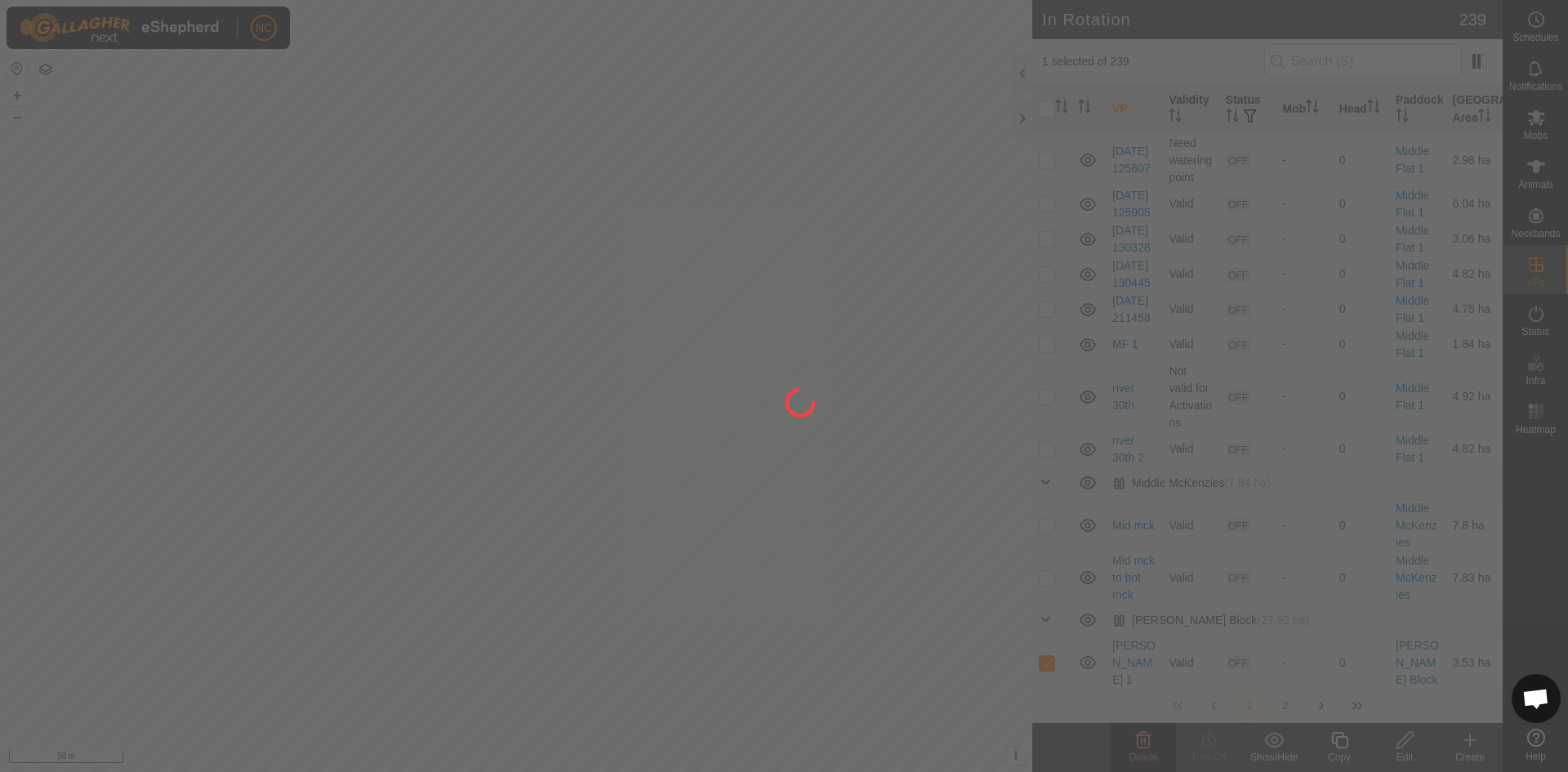
checkbox input "false"
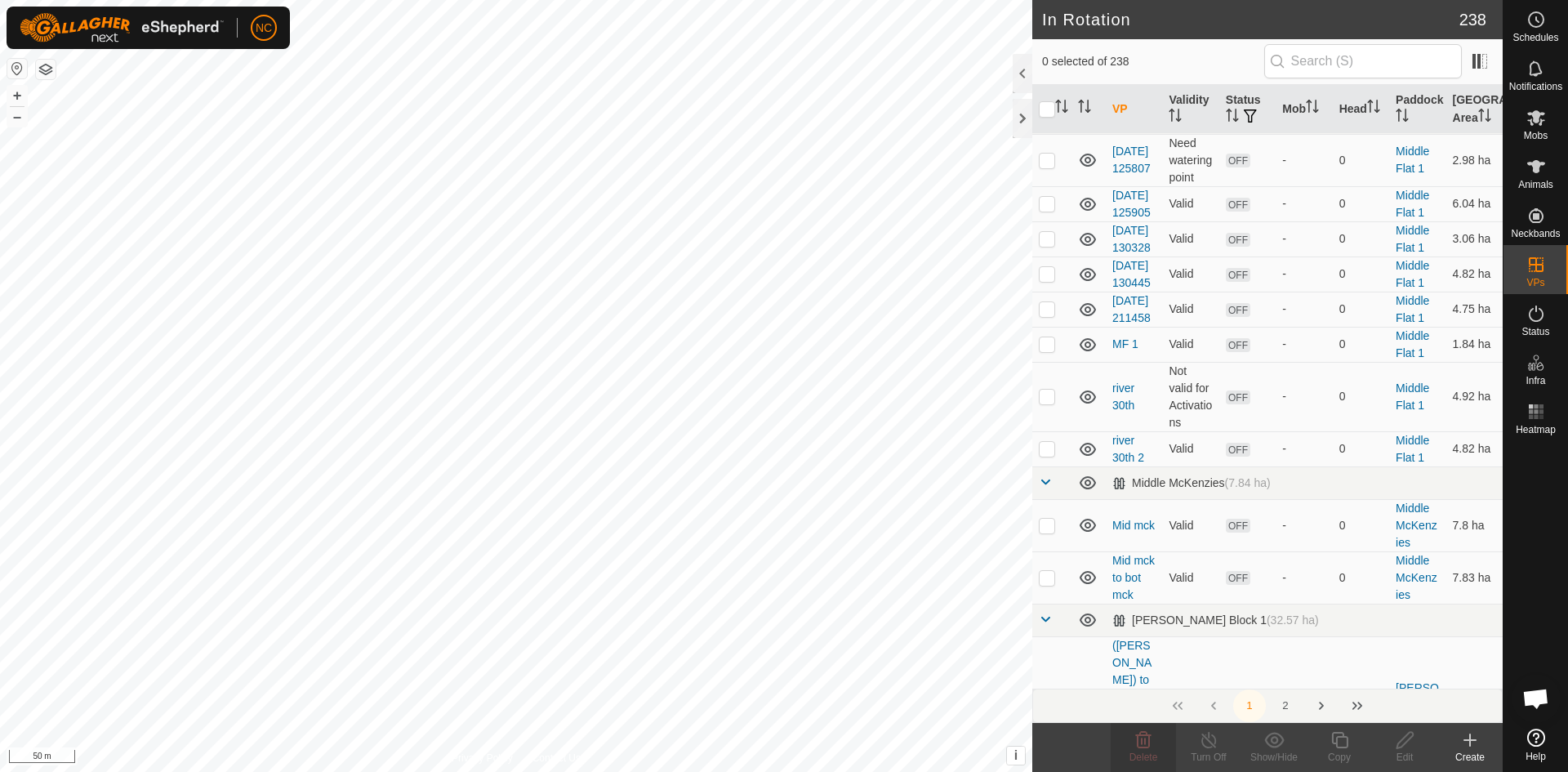
click at [1463, 757] on div "Create" at bounding box center [1470, 757] width 65 height 15
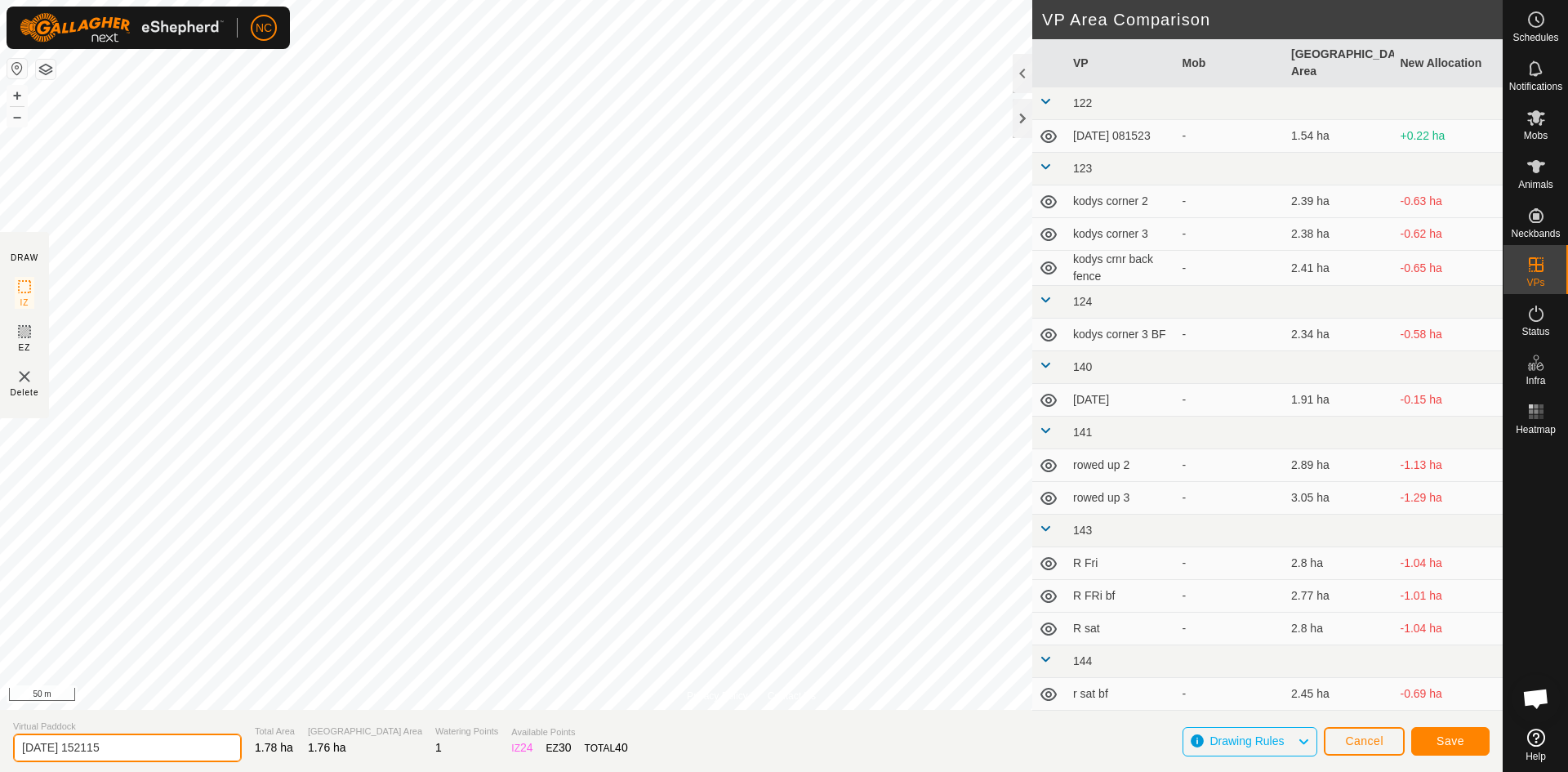
drag, startPoint x: 199, startPoint y: 757, endPoint x: 0, endPoint y: 762, distance: 199.1
click at [0, 762] on section "Virtual Paddock [DATE] 152115 Total Area 1.78 ha Grazing Area 1.76 ha Watering …" at bounding box center [751, 740] width 1503 height 63
type input "[PERSON_NAME] Break 1"
click at [1448, 751] on button "Save" at bounding box center [1450, 741] width 78 height 29
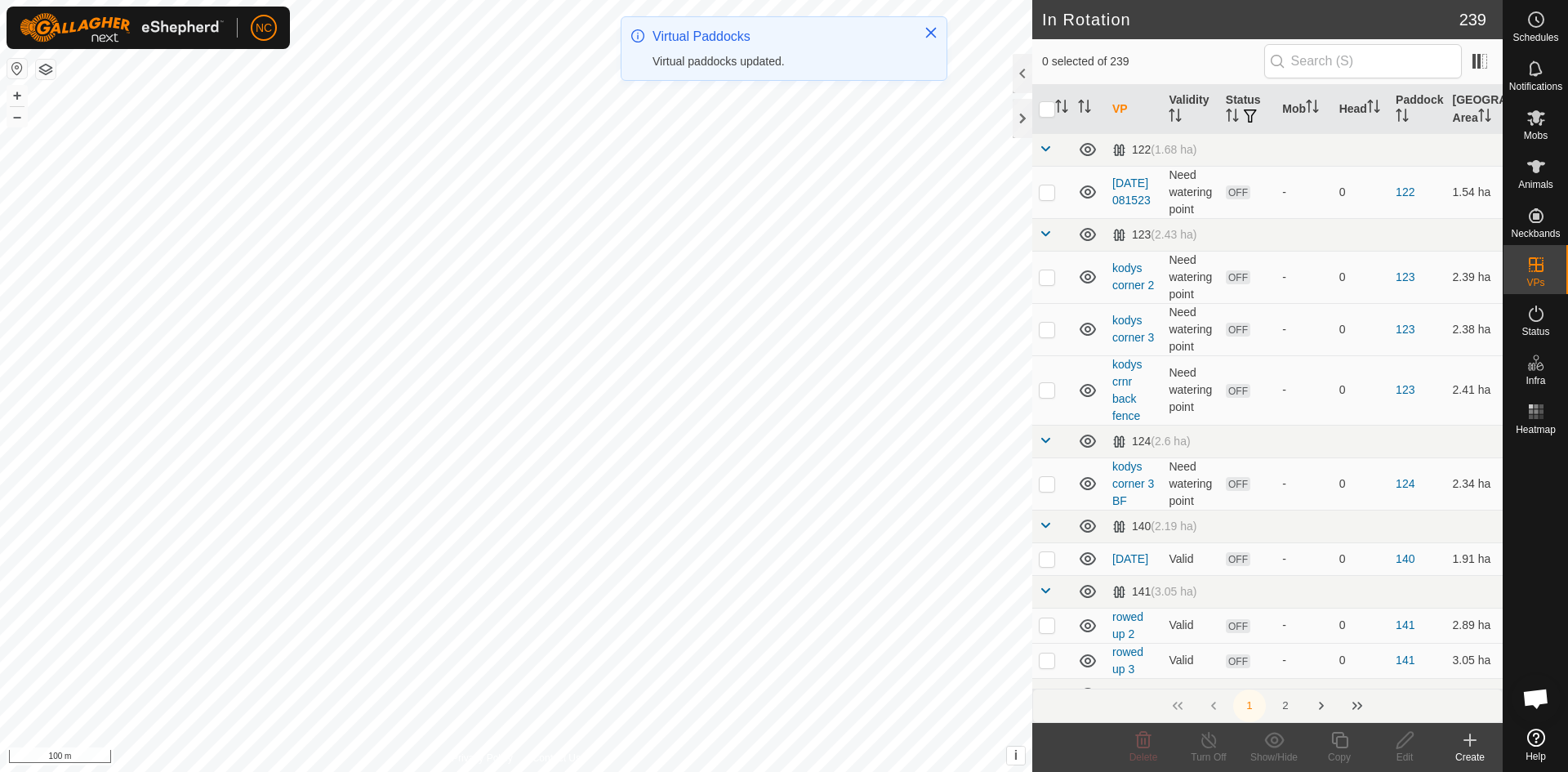
click at [1471, 755] on div "Create" at bounding box center [1470, 757] width 65 height 15
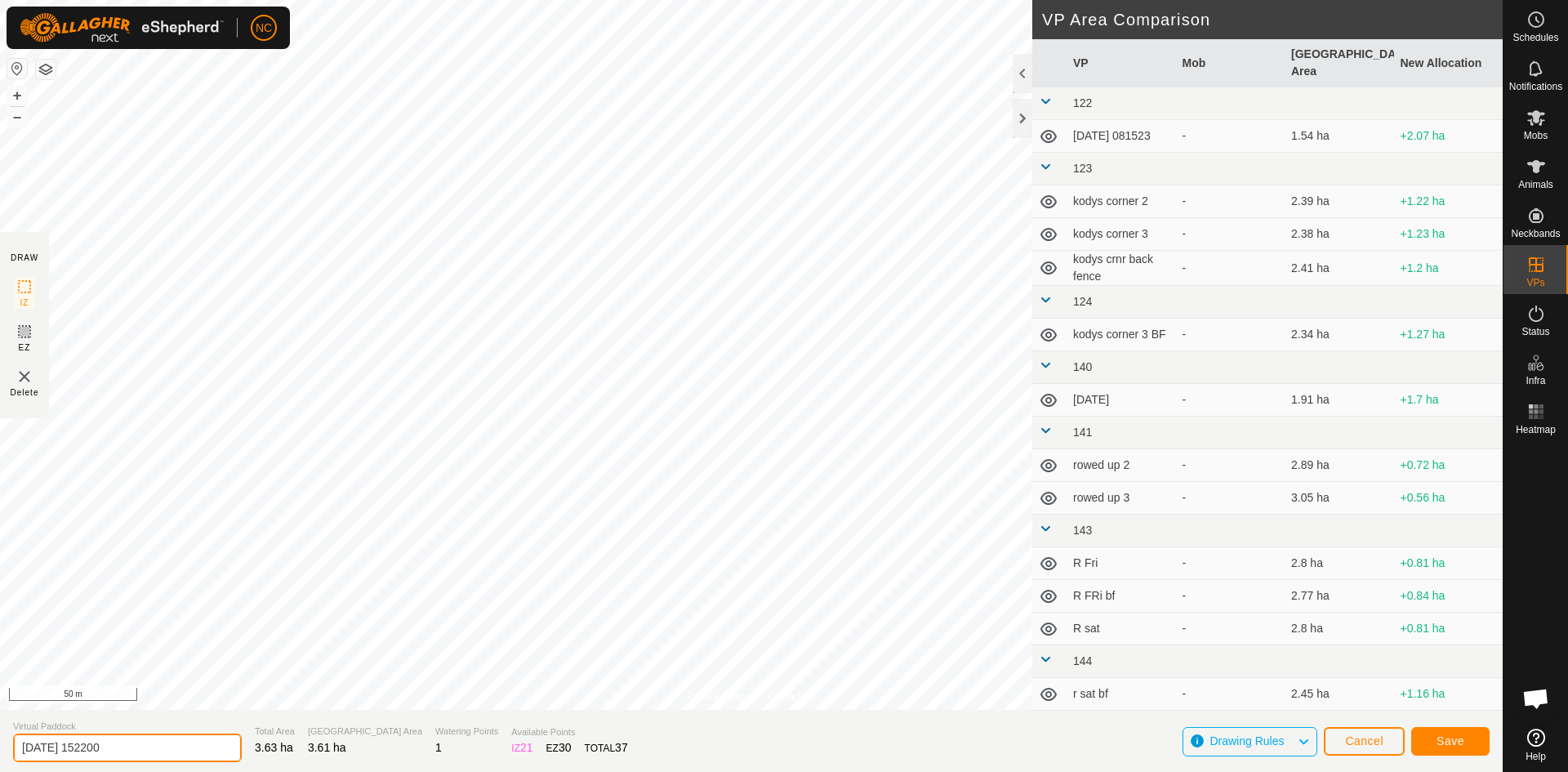
click at [0, 705] on div "Privacy Policy Contact Us + – ⇧ i This application includes HERE Maps. © 2024 H…" at bounding box center [751, 386] width 1503 height 772
type input "[PERSON_NAME] 1 - Break 2"
click at [1466, 739] on button "Save" at bounding box center [1450, 741] width 78 height 29
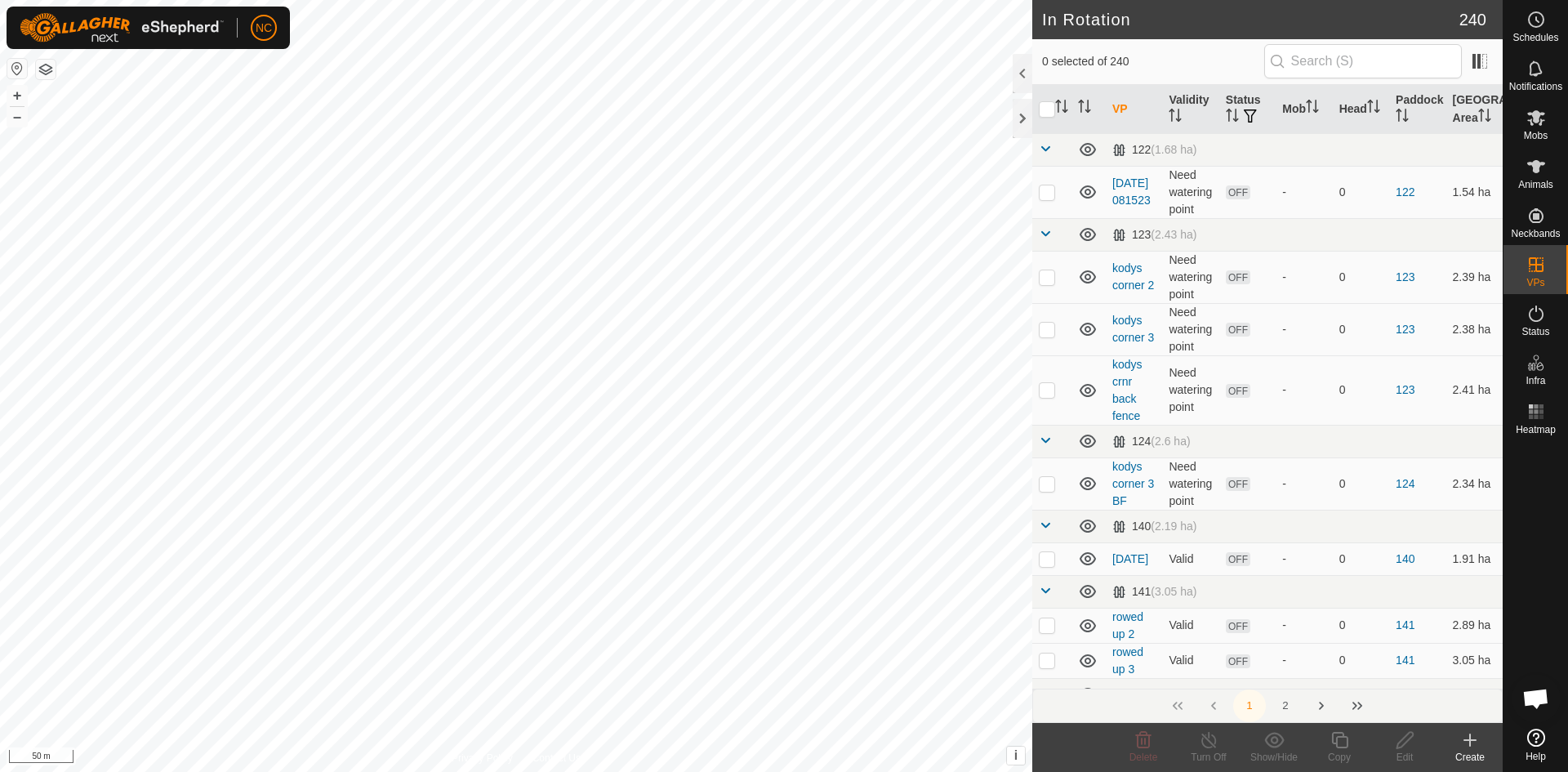
click at [1478, 746] on icon at bounding box center [1470, 740] width 20 height 20
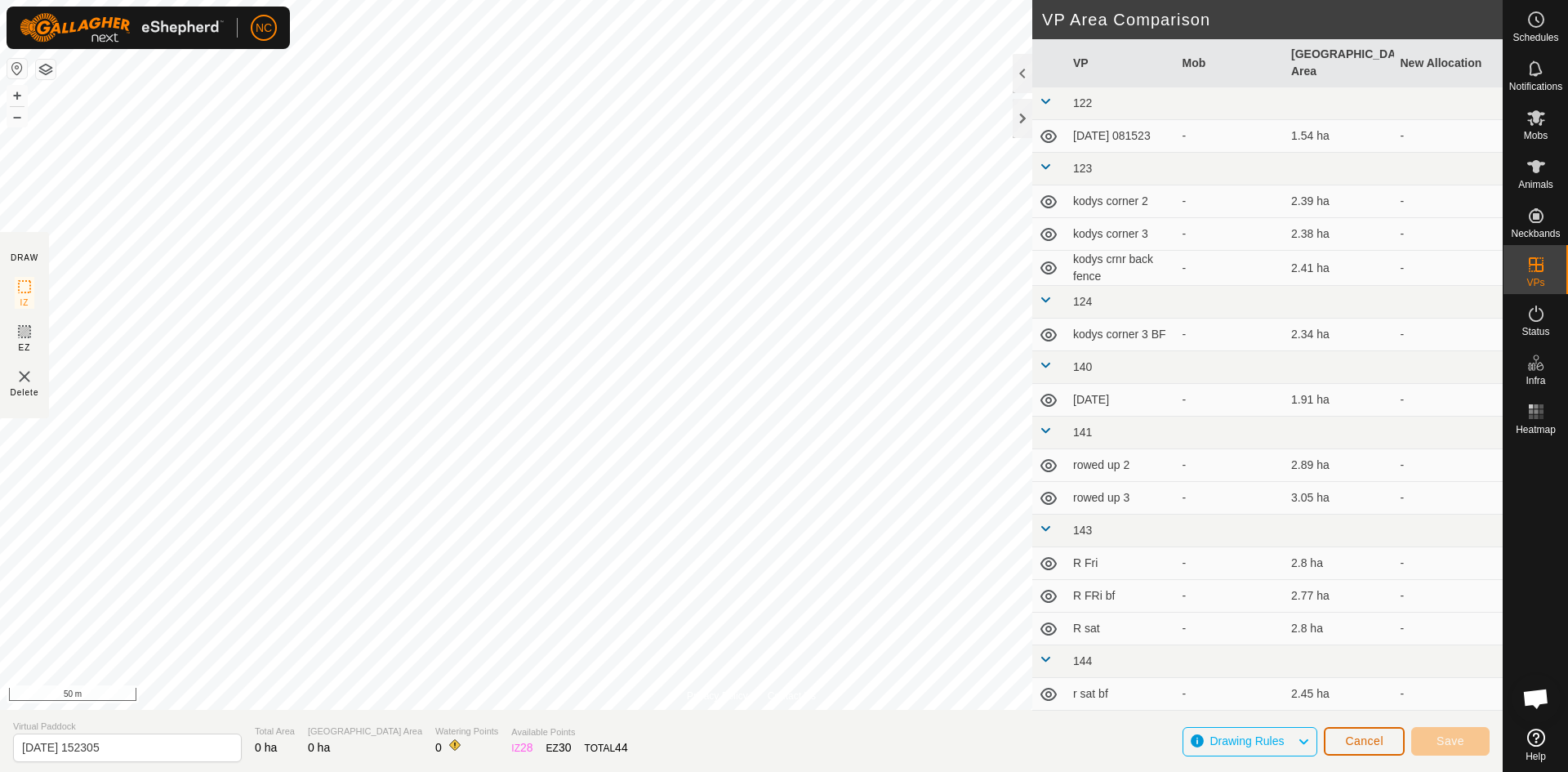
click at [1402, 745] on button "Cancel" at bounding box center [1363, 741] width 80 height 29
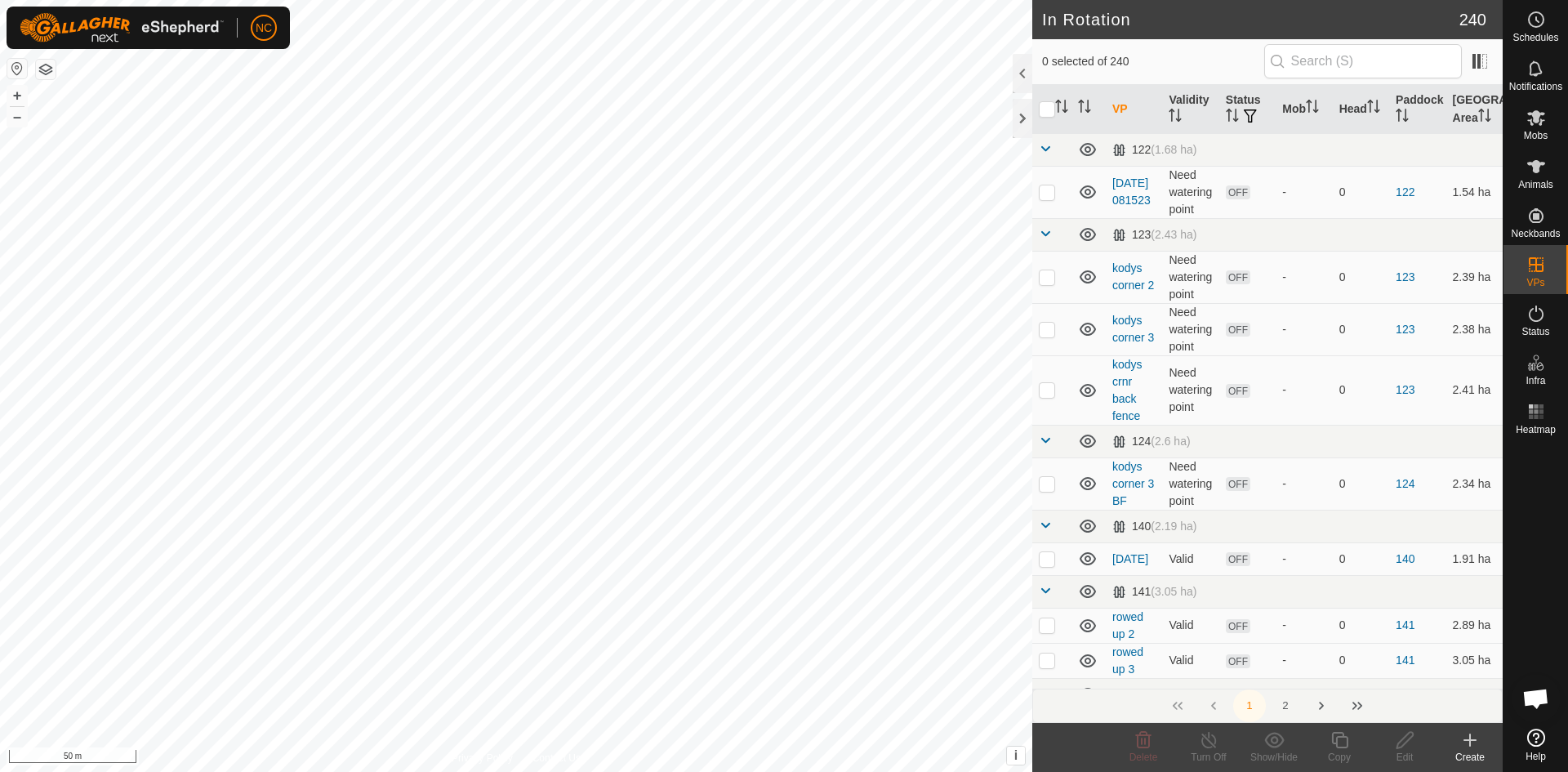
click at [1466, 755] on div "Create" at bounding box center [1470, 757] width 65 height 15
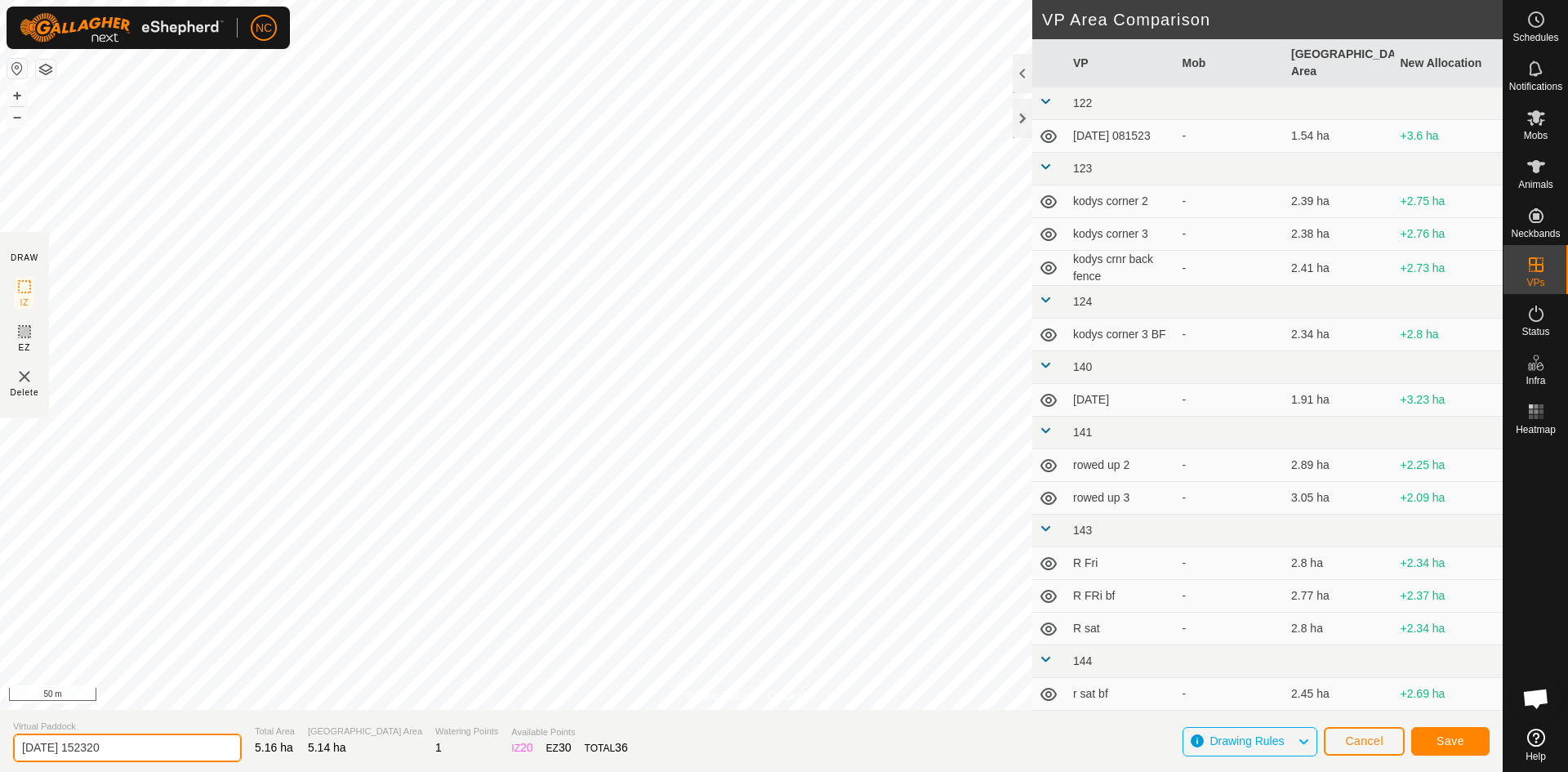
click at [0, 699] on div "Privacy Policy Contact Us + – ⇧ i This application includes HERE Maps. © 2024 H…" at bounding box center [751, 386] width 1503 height 772
type input "[PERSON_NAME] 1 - Break 3"
click at [1475, 738] on button "Save" at bounding box center [1450, 741] width 78 height 29
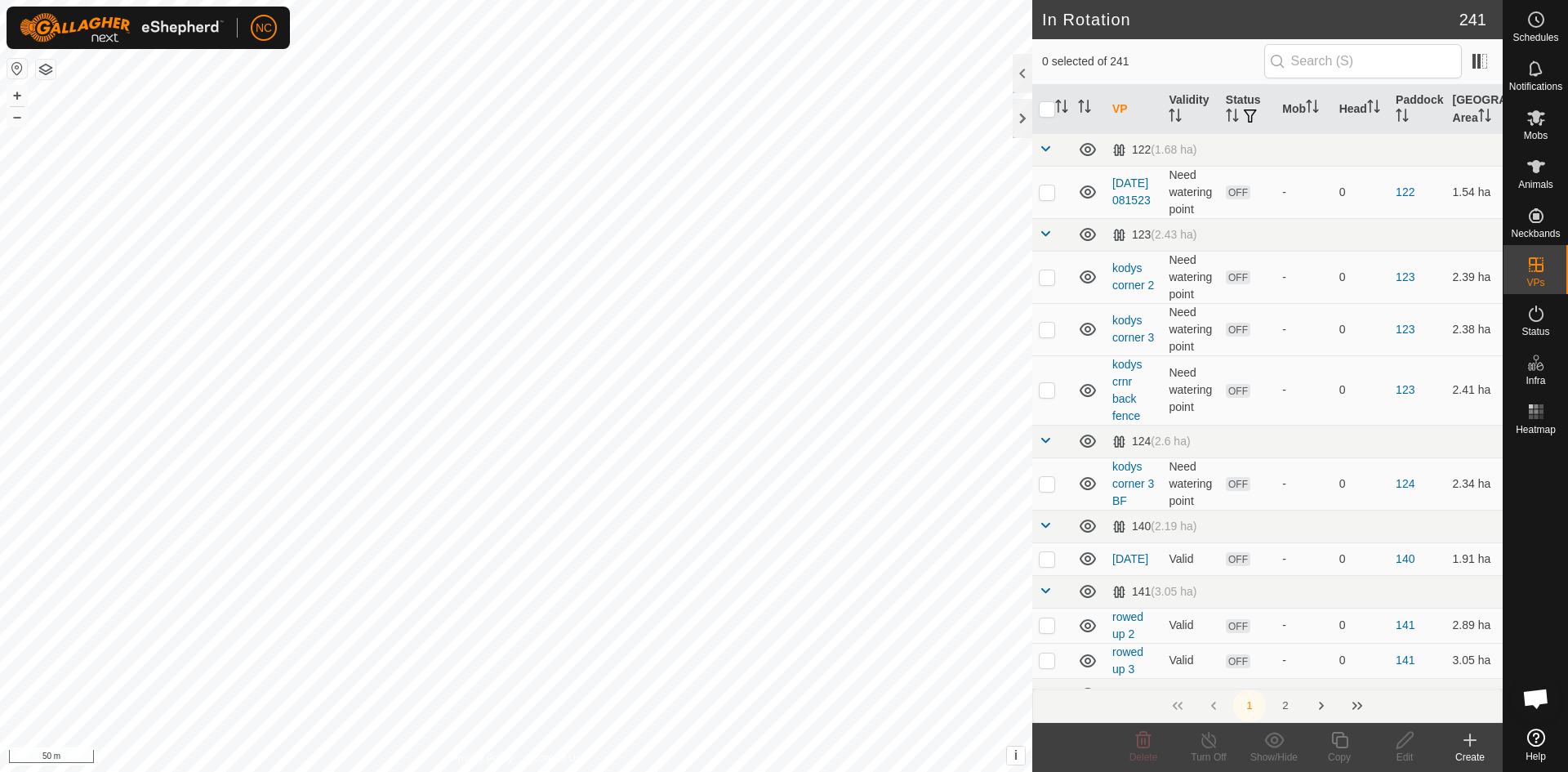
click at [1466, 748] on icon at bounding box center [1470, 740] width 20 height 20
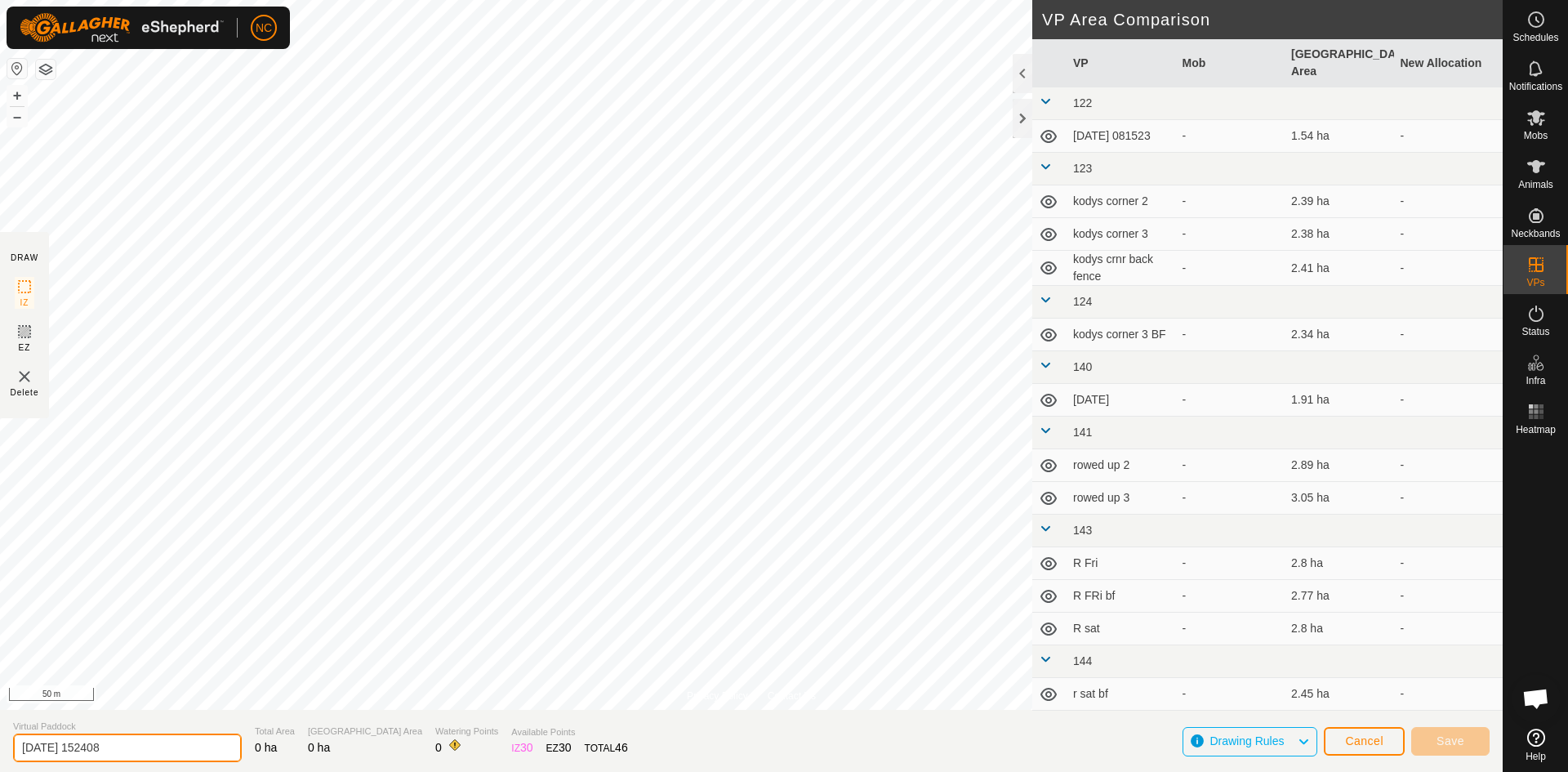
drag, startPoint x: 59, startPoint y: 752, endPoint x: 0, endPoint y: 751, distance: 59.0
click at [0, 751] on section "Virtual Paddock [DATE] 152408 Total Area 0 ha Grazing Area 0 ha Watering Points…" at bounding box center [751, 740] width 1503 height 63
type input "[PERSON_NAME] 1 - Break 4, Backfence 3"
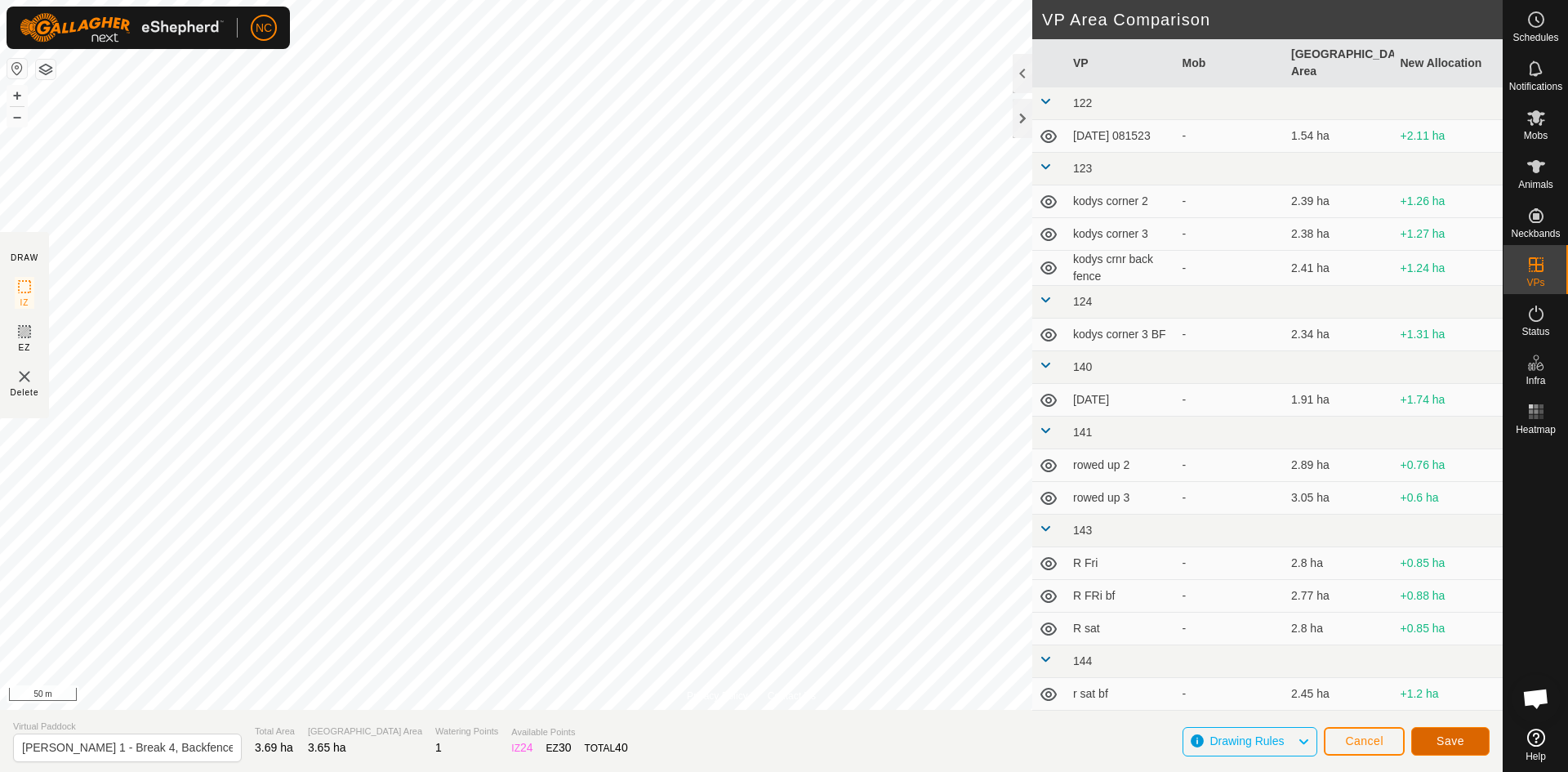
click at [1480, 735] on button "Save" at bounding box center [1450, 741] width 78 height 29
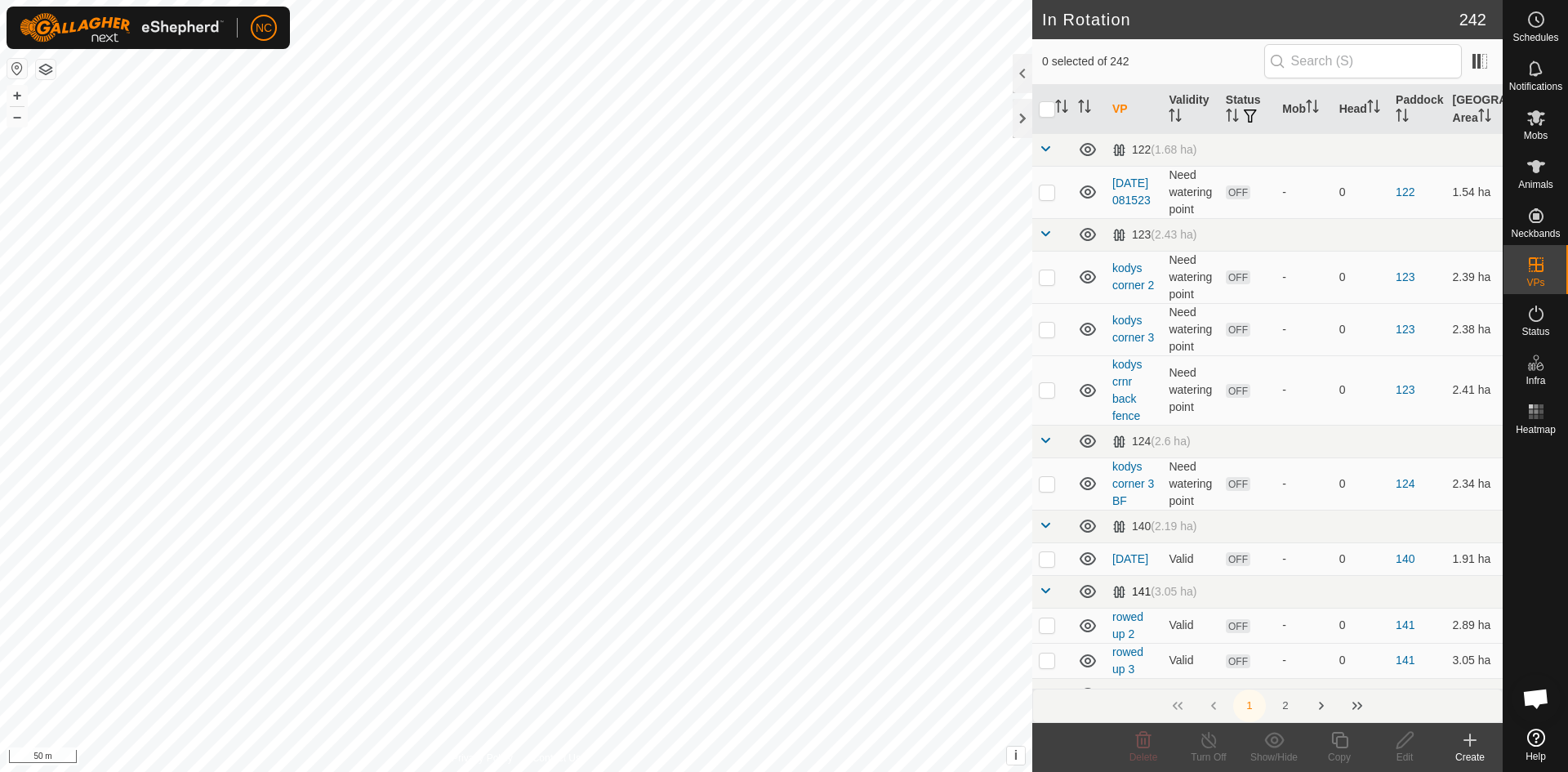
checkbox input "true"
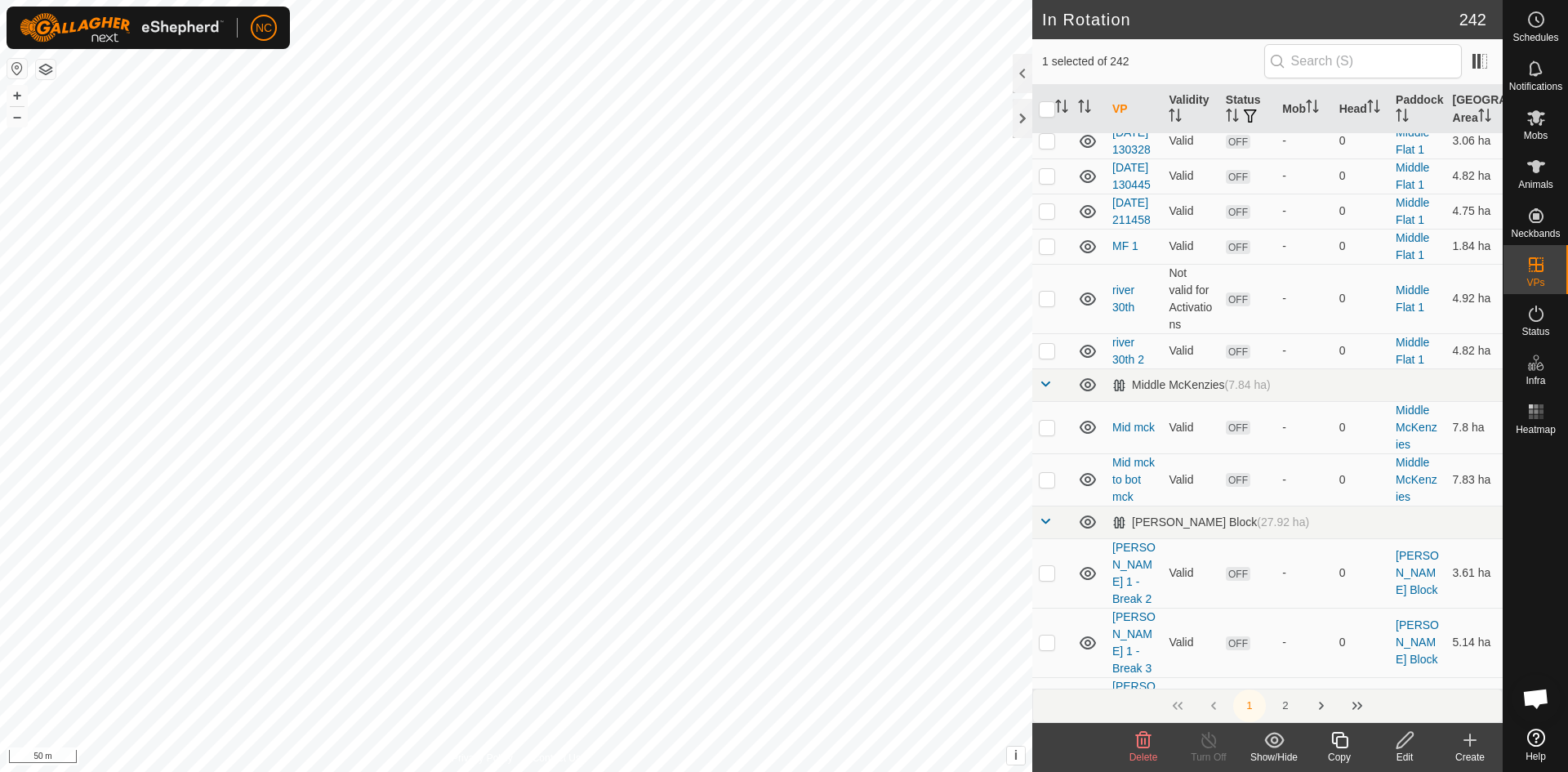
scroll to position [9558, 0]
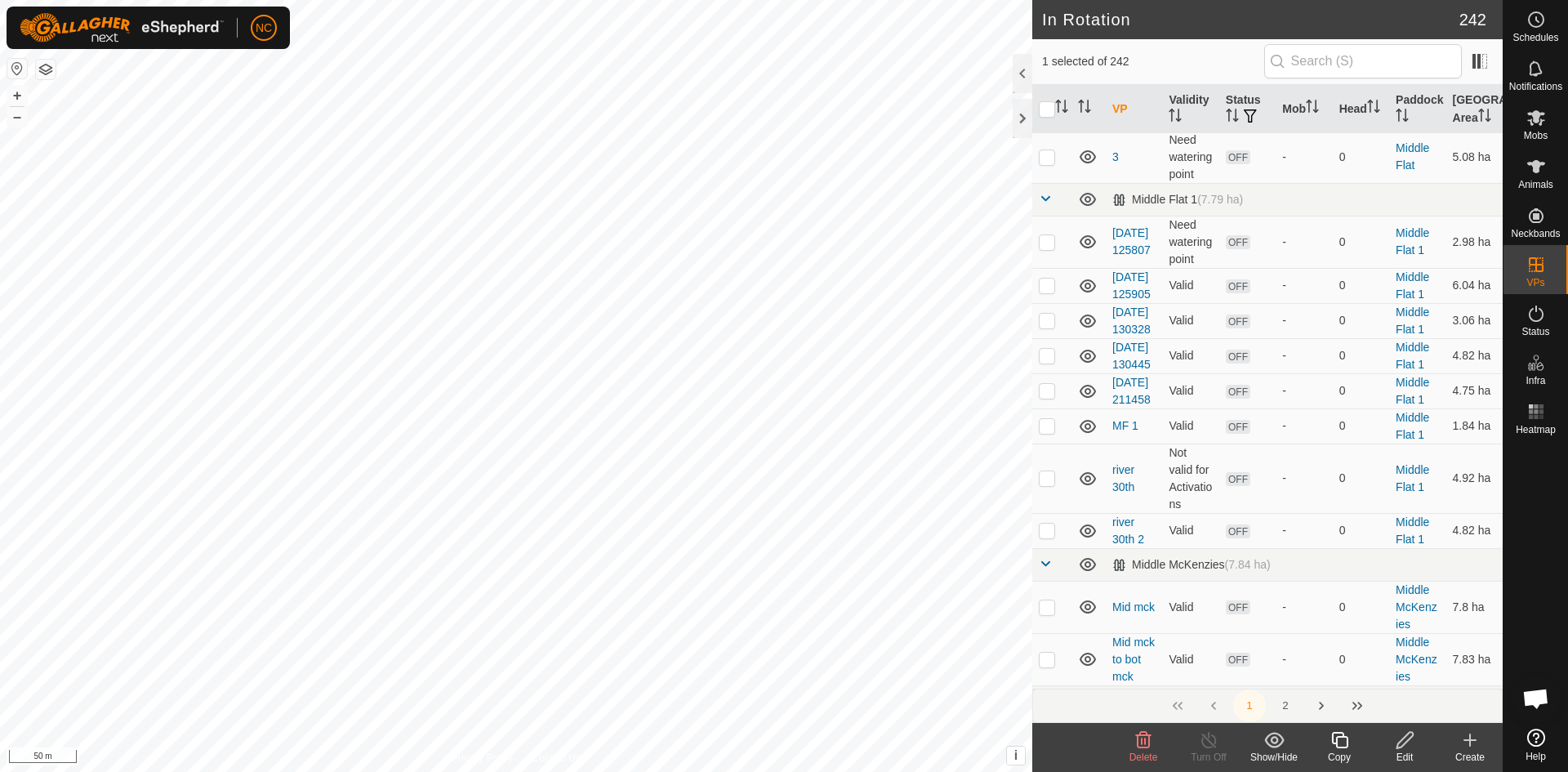
click at [1464, 740] on icon at bounding box center [1470, 740] width 12 height 0
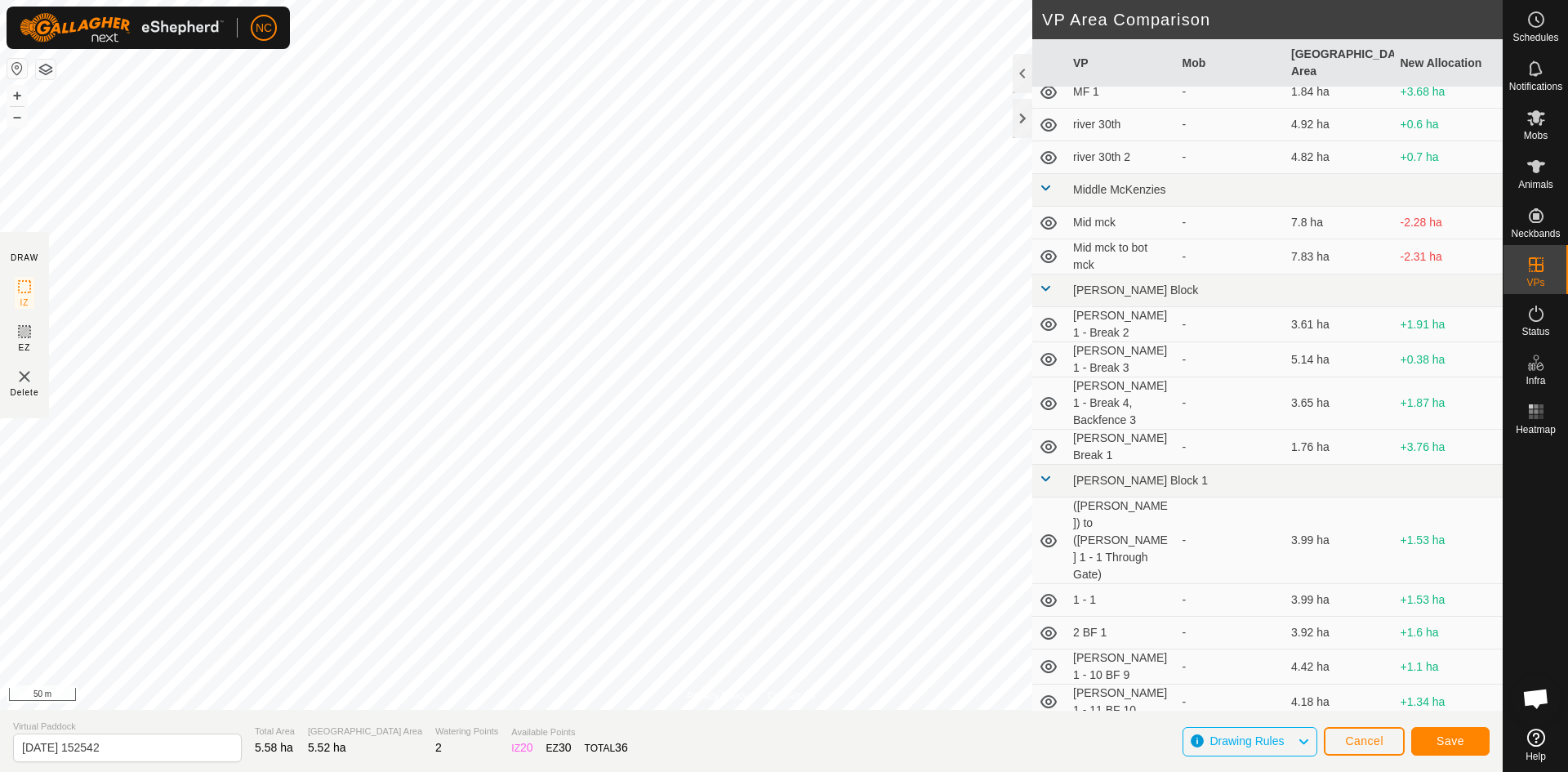
scroll to position [6953, 0]
drag, startPoint x: 155, startPoint y: 752, endPoint x: 0, endPoint y: 730, distance: 156.6
click at [0, 730] on section "Virtual Paddock [DATE] 152542 Total Area 5.58 ha Grazing Area 5.52 ha Watering …" at bounding box center [751, 740] width 1503 height 63
type input "[PERSON_NAME] - Break 5"
click at [1456, 740] on span "Save" at bounding box center [1450, 740] width 28 height 13
